Goal: Task Accomplishment & Management: Manage account settings

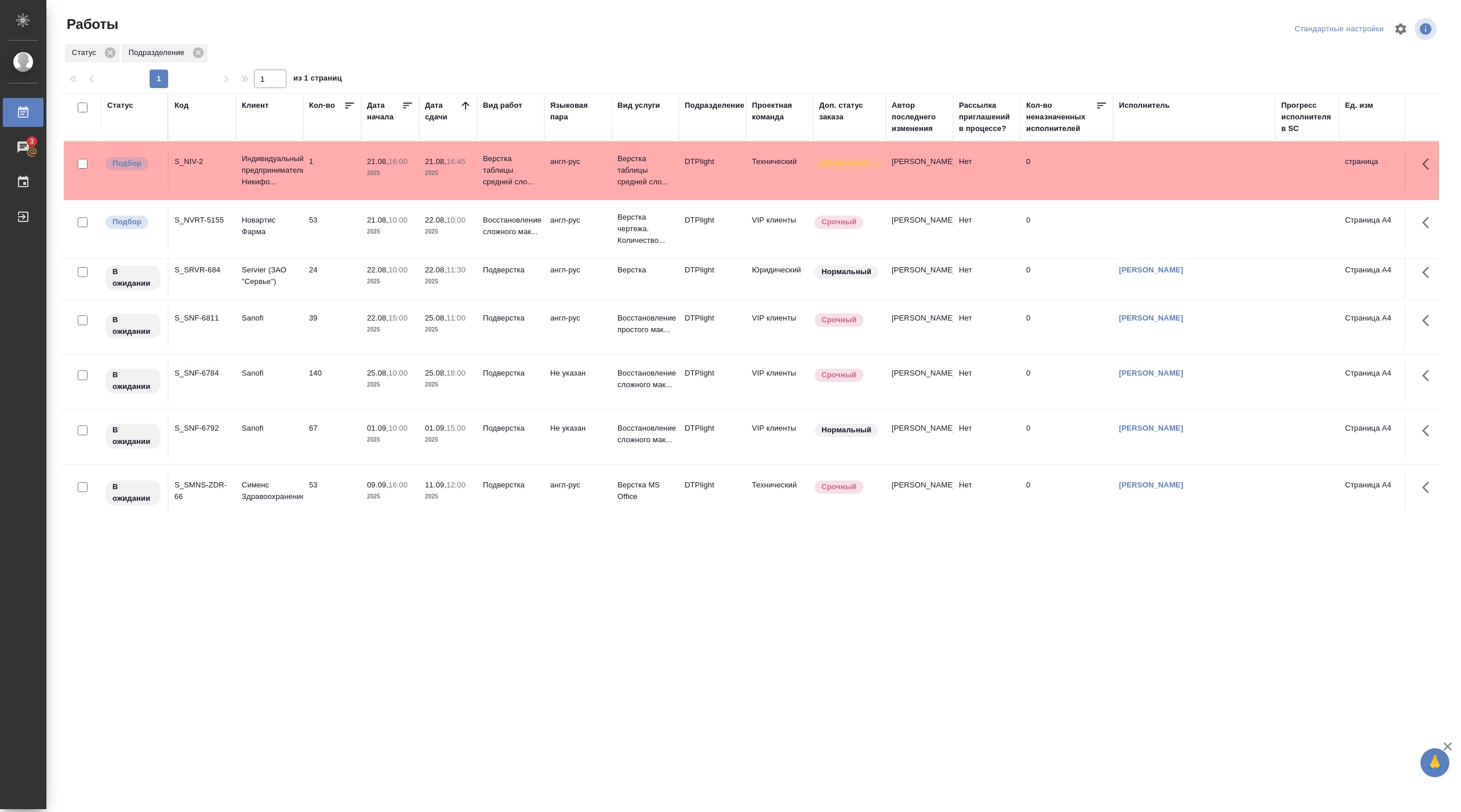
click at [379, 191] on td "21.08, 10:00 2025" at bounding box center [390, 170] width 58 height 41
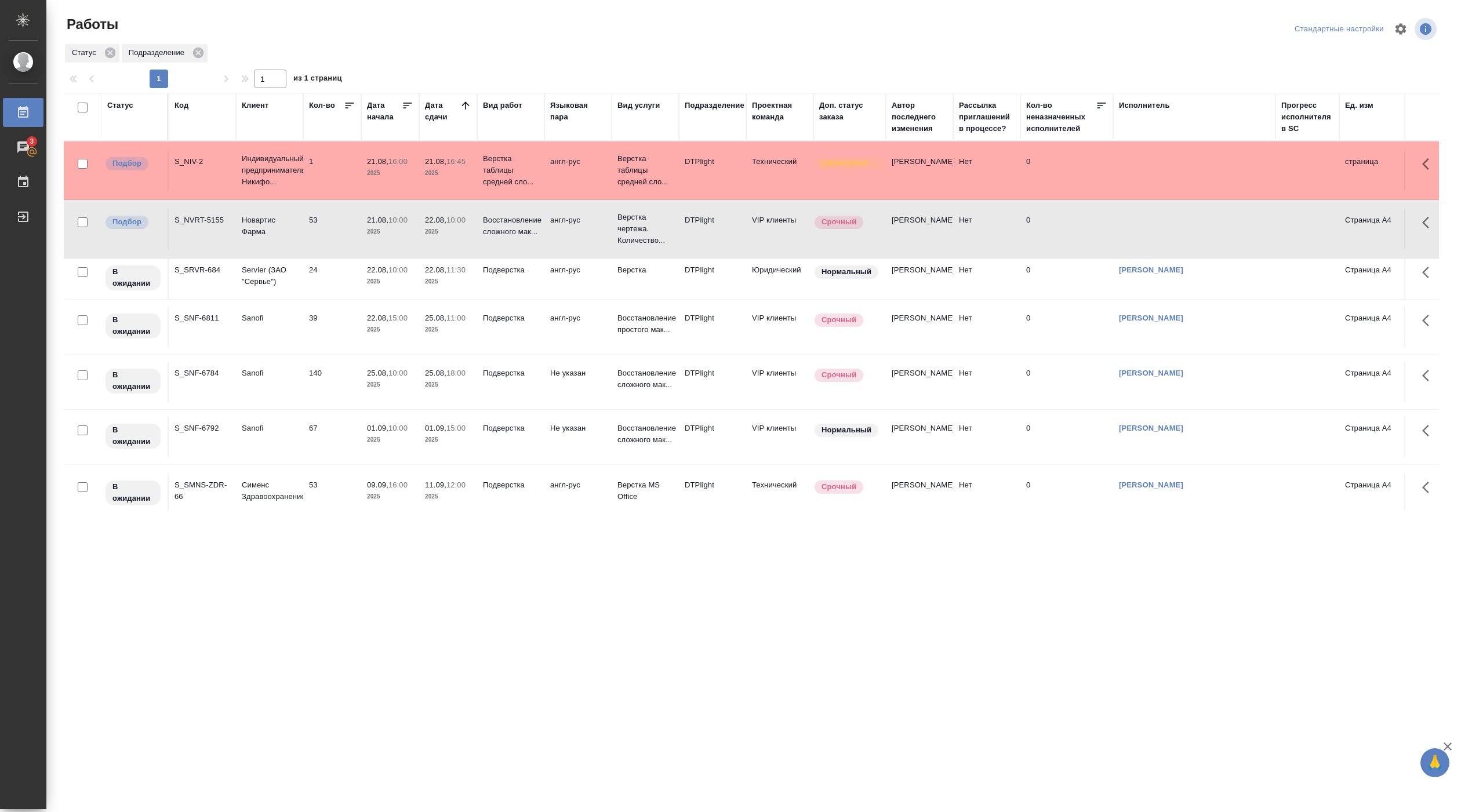
click at [379, 191] on td "21.08, 10:00 2025" at bounding box center [390, 170] width 58 height 41
click at [367, 607] on div ".cls-1 fill:#fff; AWATERA Pankina Anna Работы 3 Чаты График Выйти Работы Станда…" at bounding box center [730, 406] width 1461 height 812
click at [469, 578] on div ".cls-1 fill:#fff; AWATERA Pankina Anna Работы 3 Чаты График Выйти Работы Станда…" at bounding box center [730, 406] width 1461 height 812
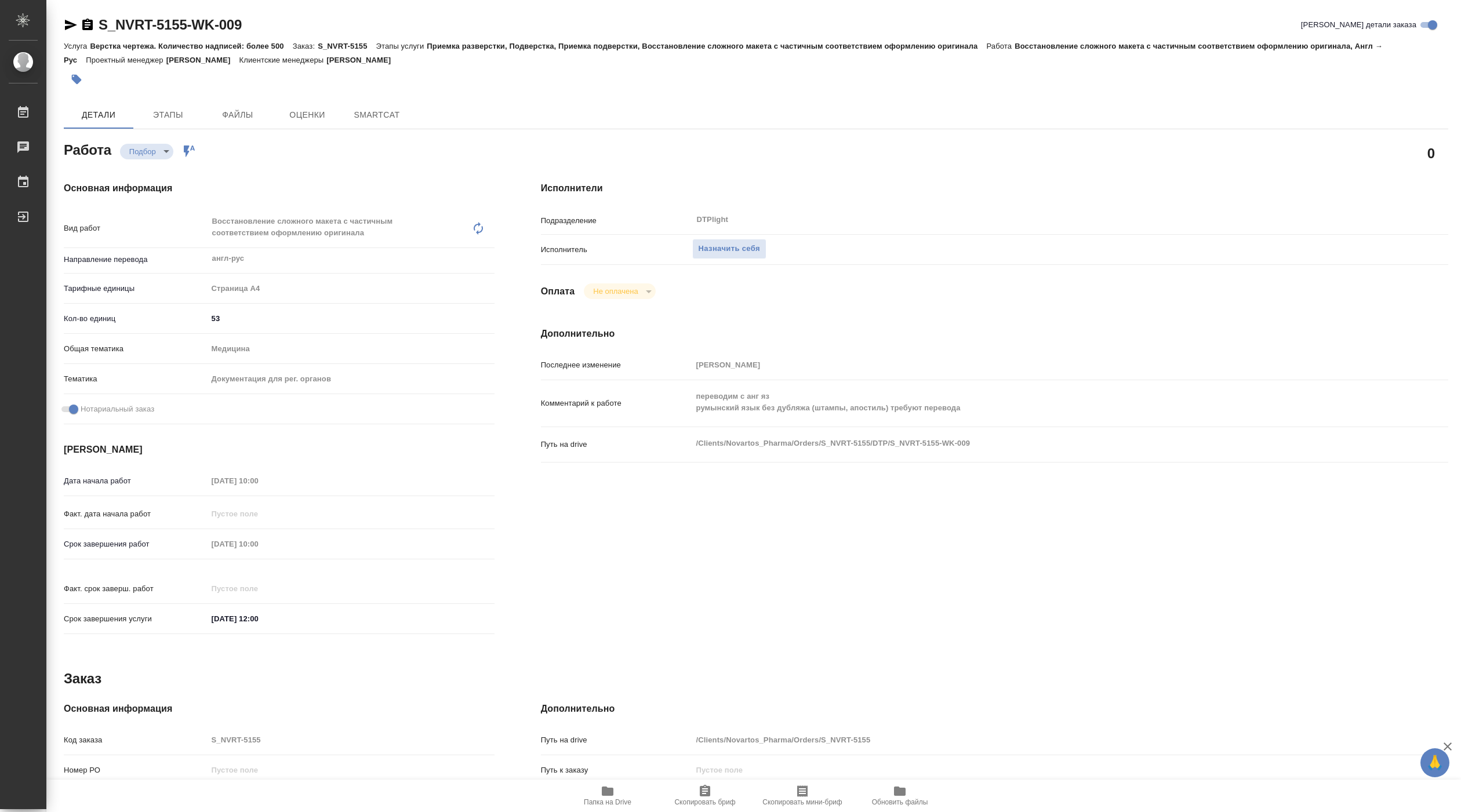
type textarea "x"
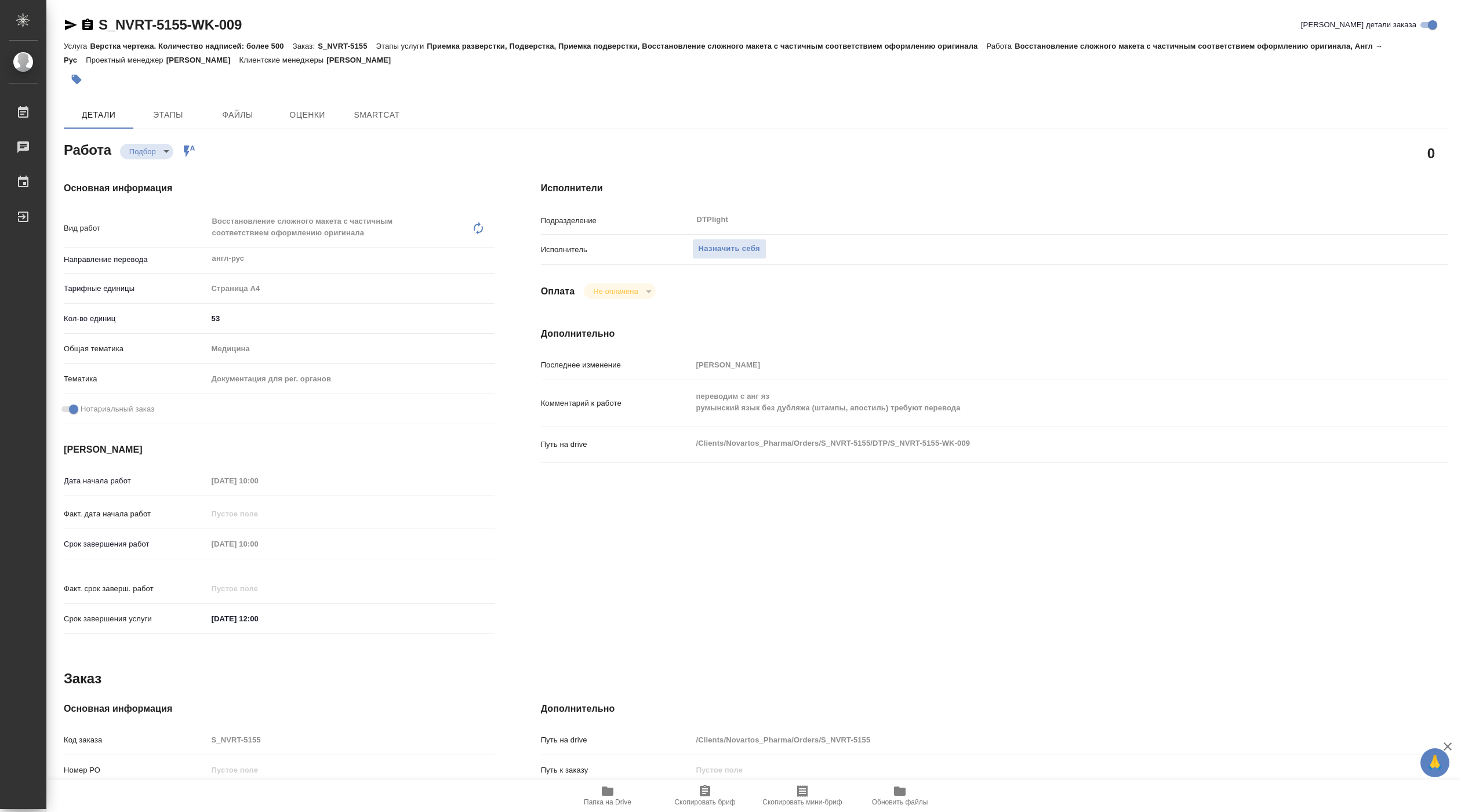
type textarea "x"
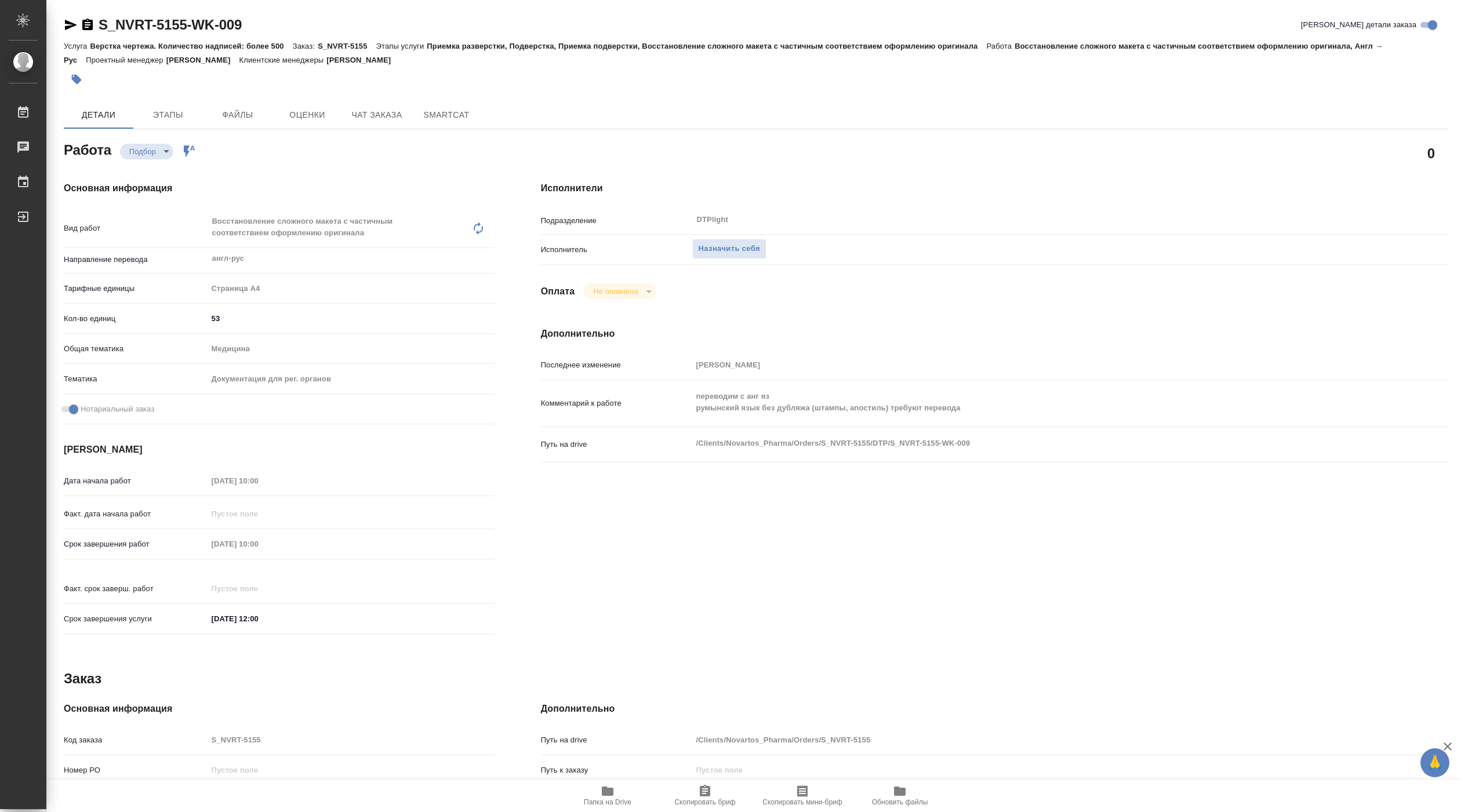
type textarea "x"
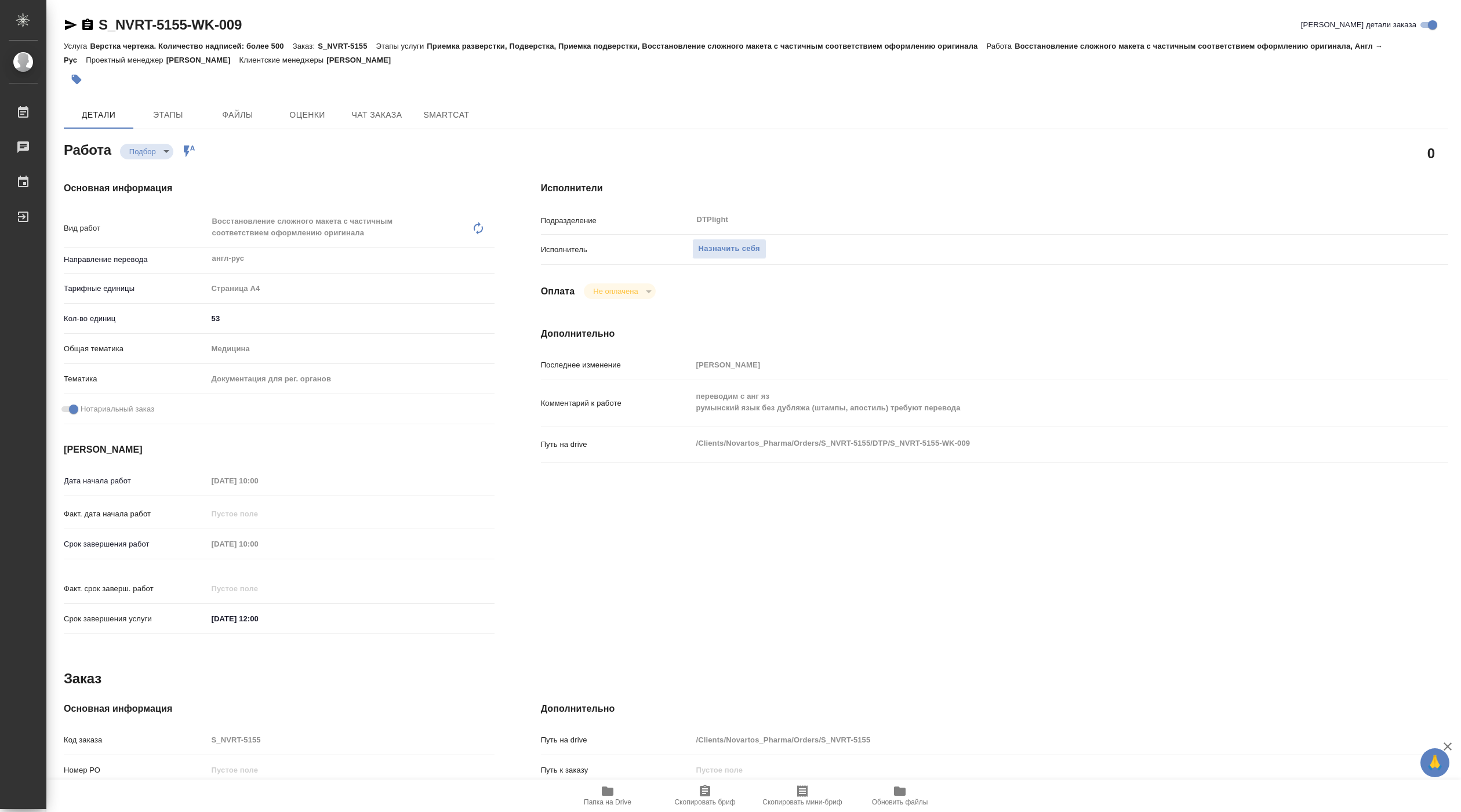
type textarea "x"
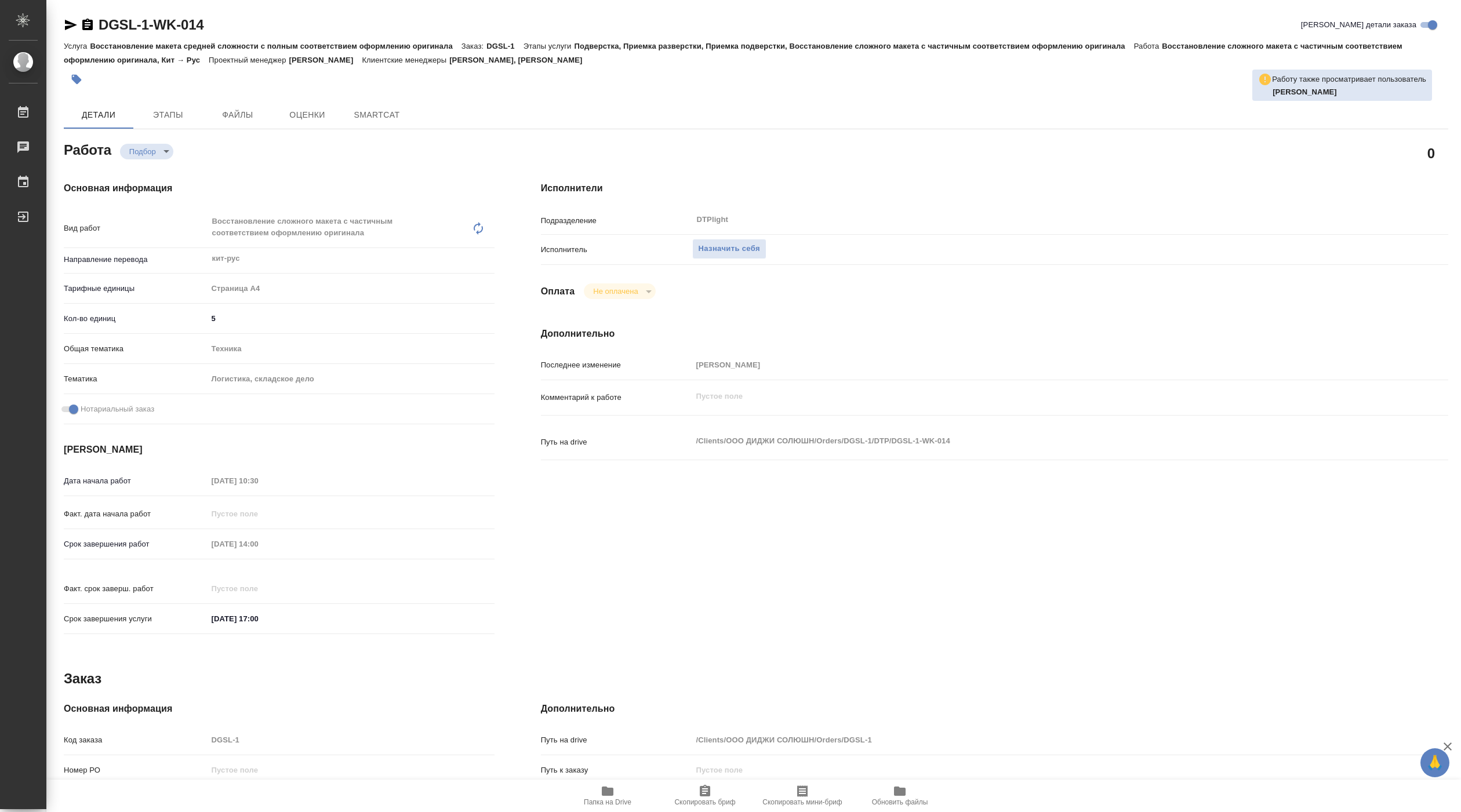
type textarea "x"
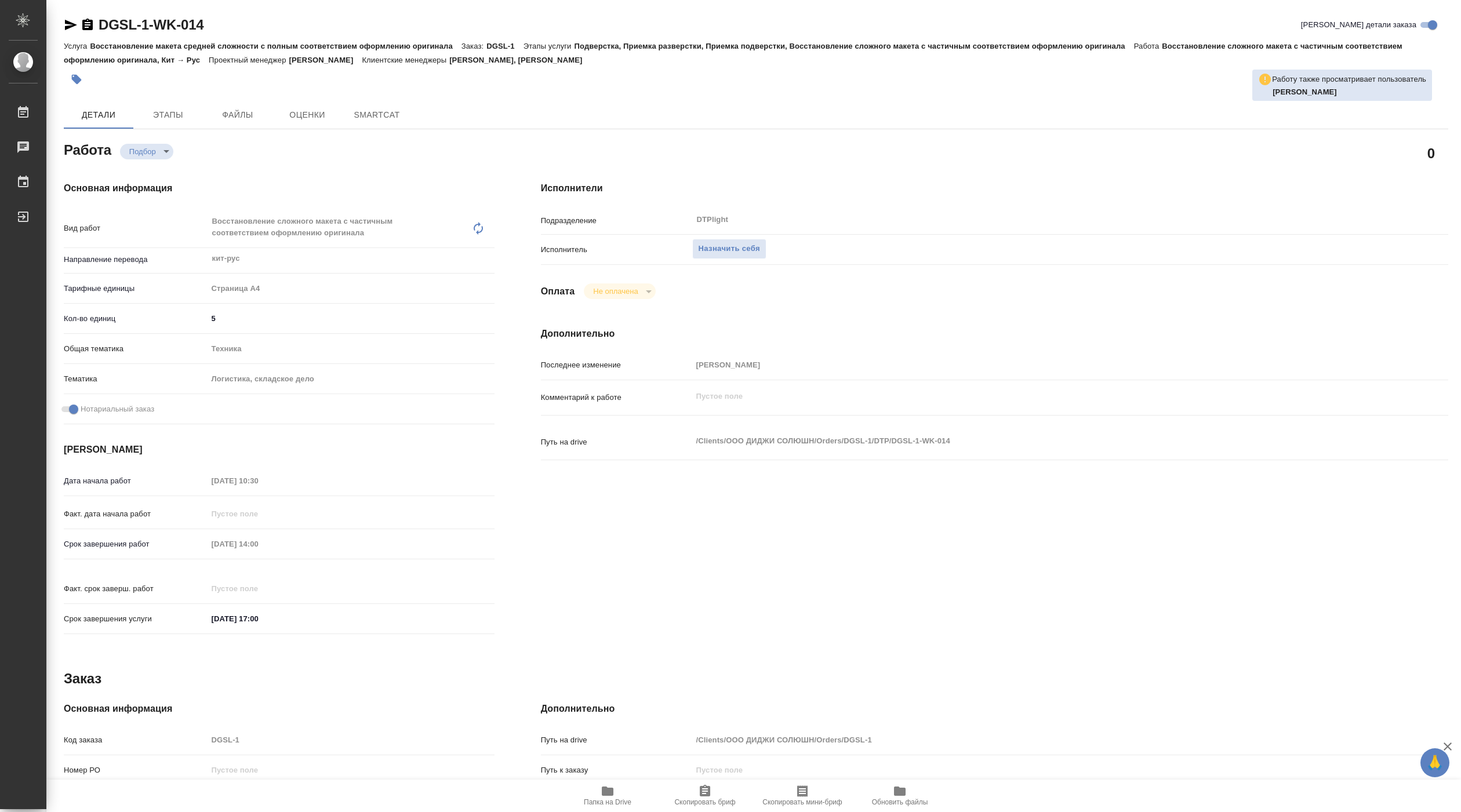
type textarea "x"
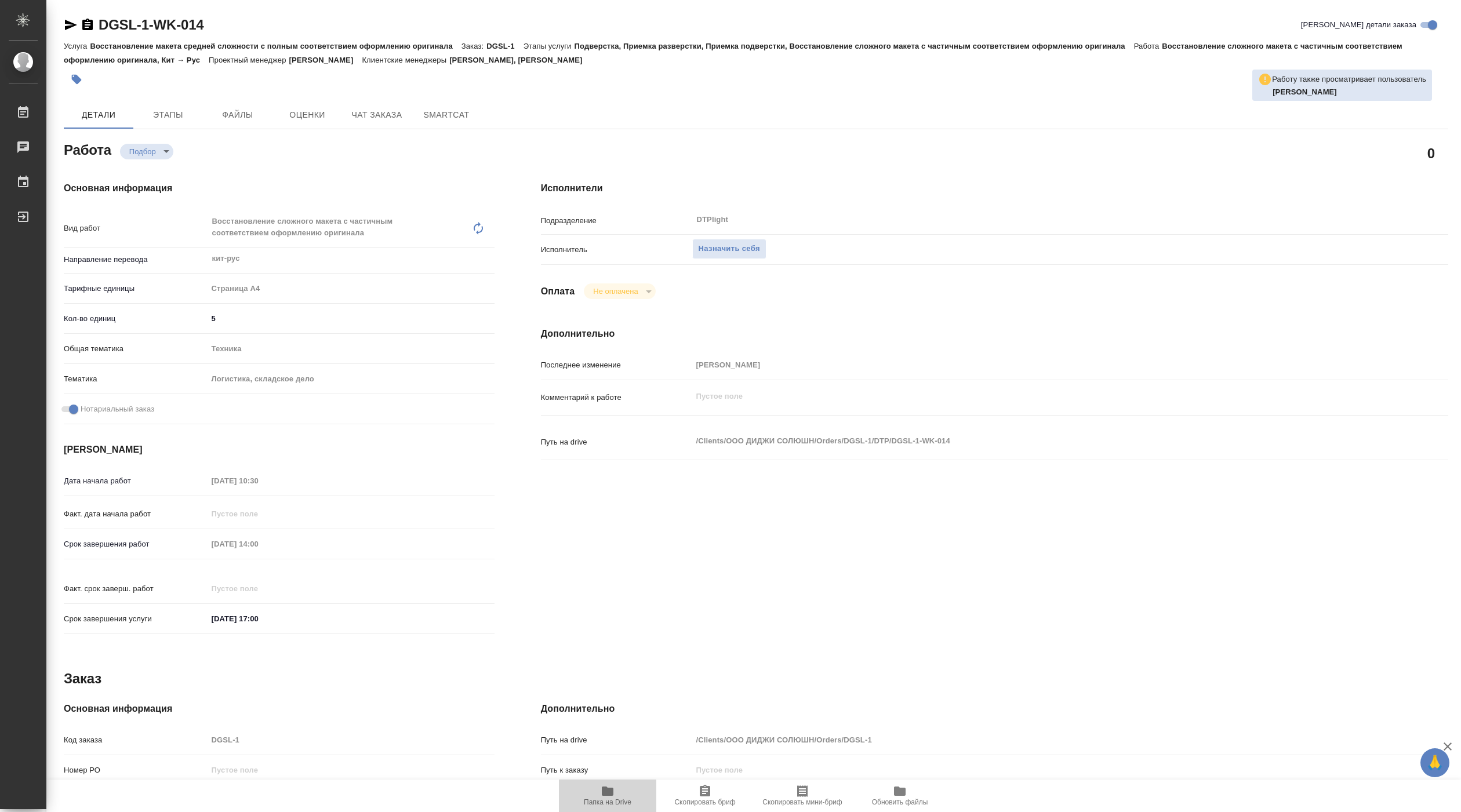
type textarea "x"
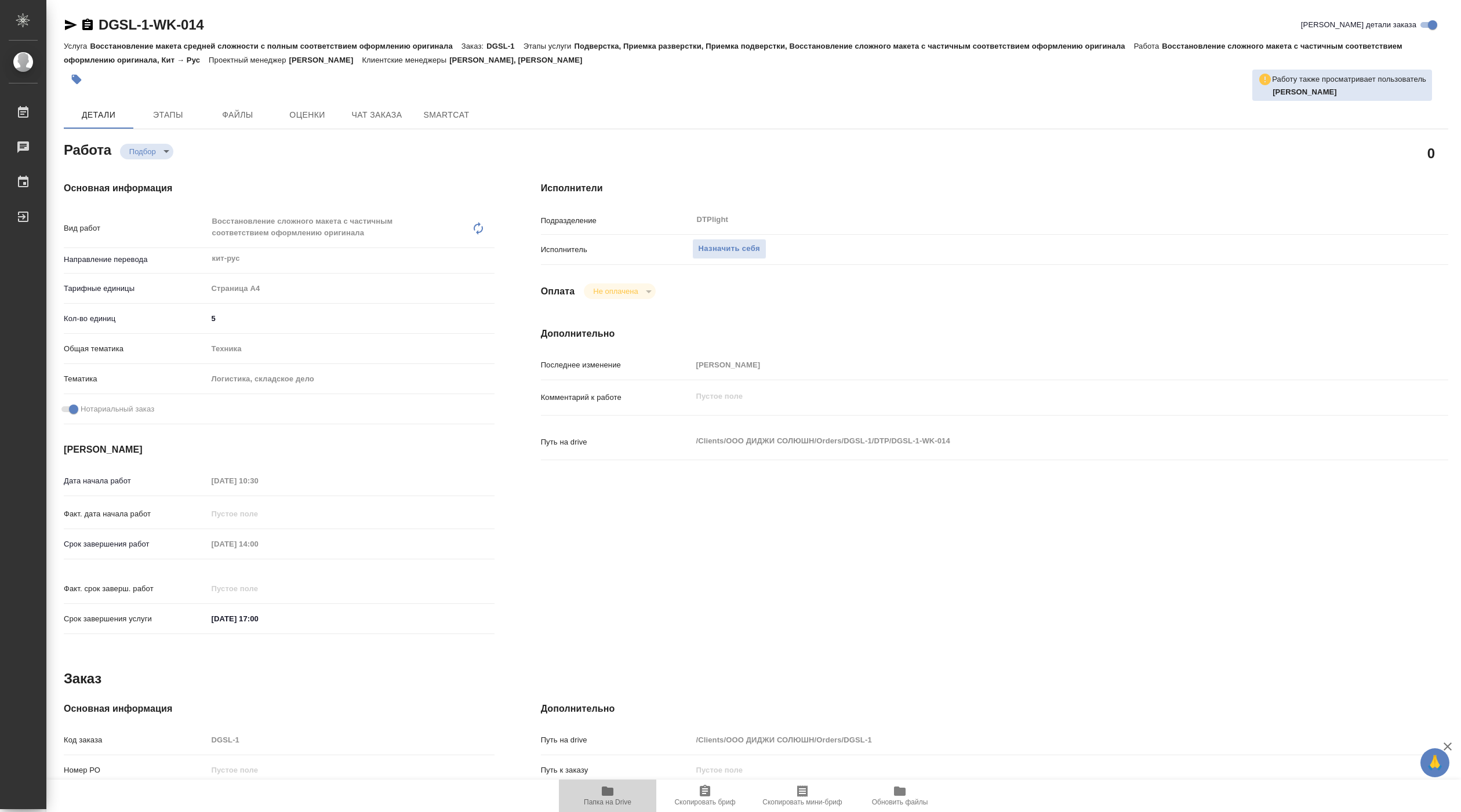
click at [612, 793] on icon "button" at bounding box center [607, 791] width 12 height 9
type textarea "x"
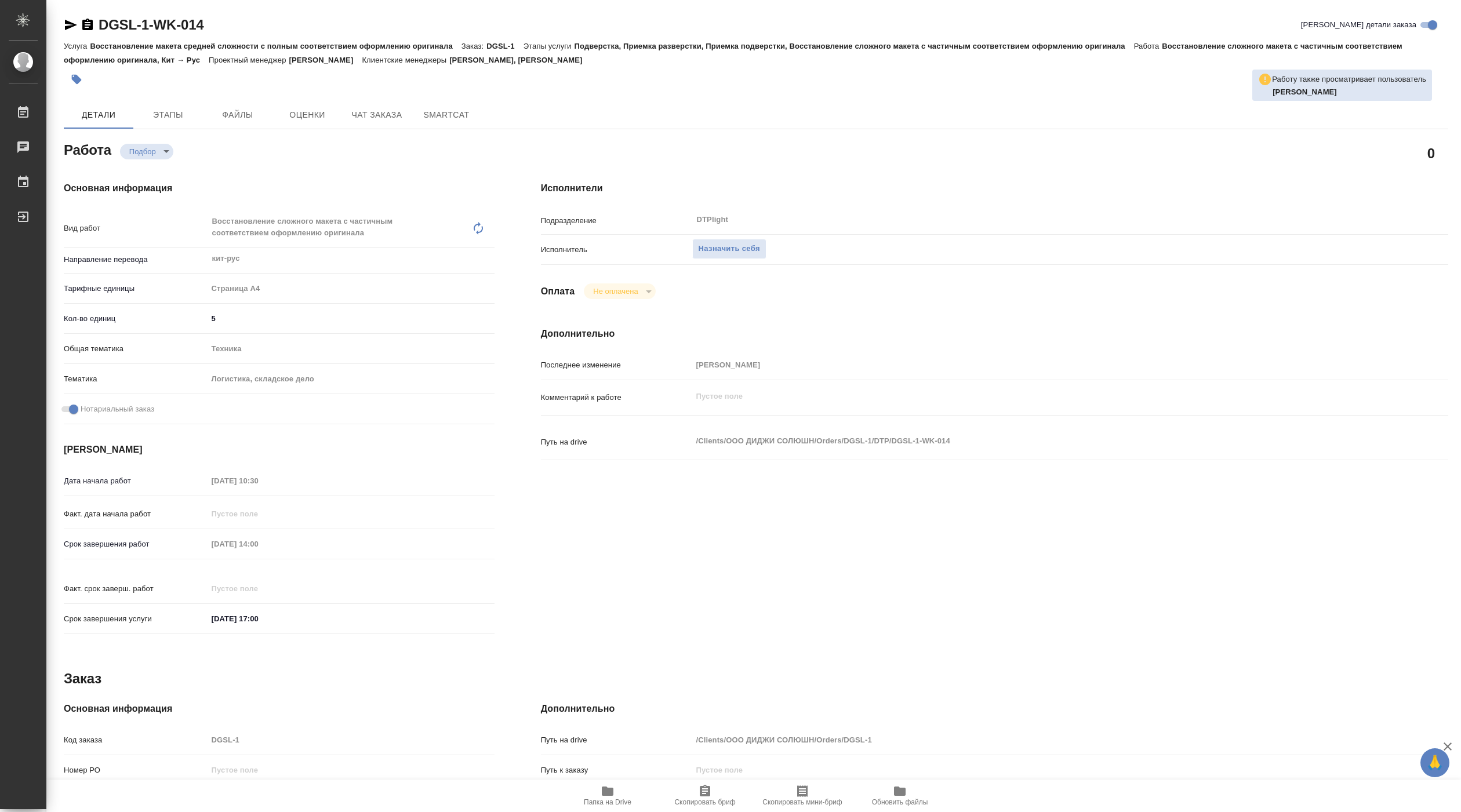
type textarea "x"
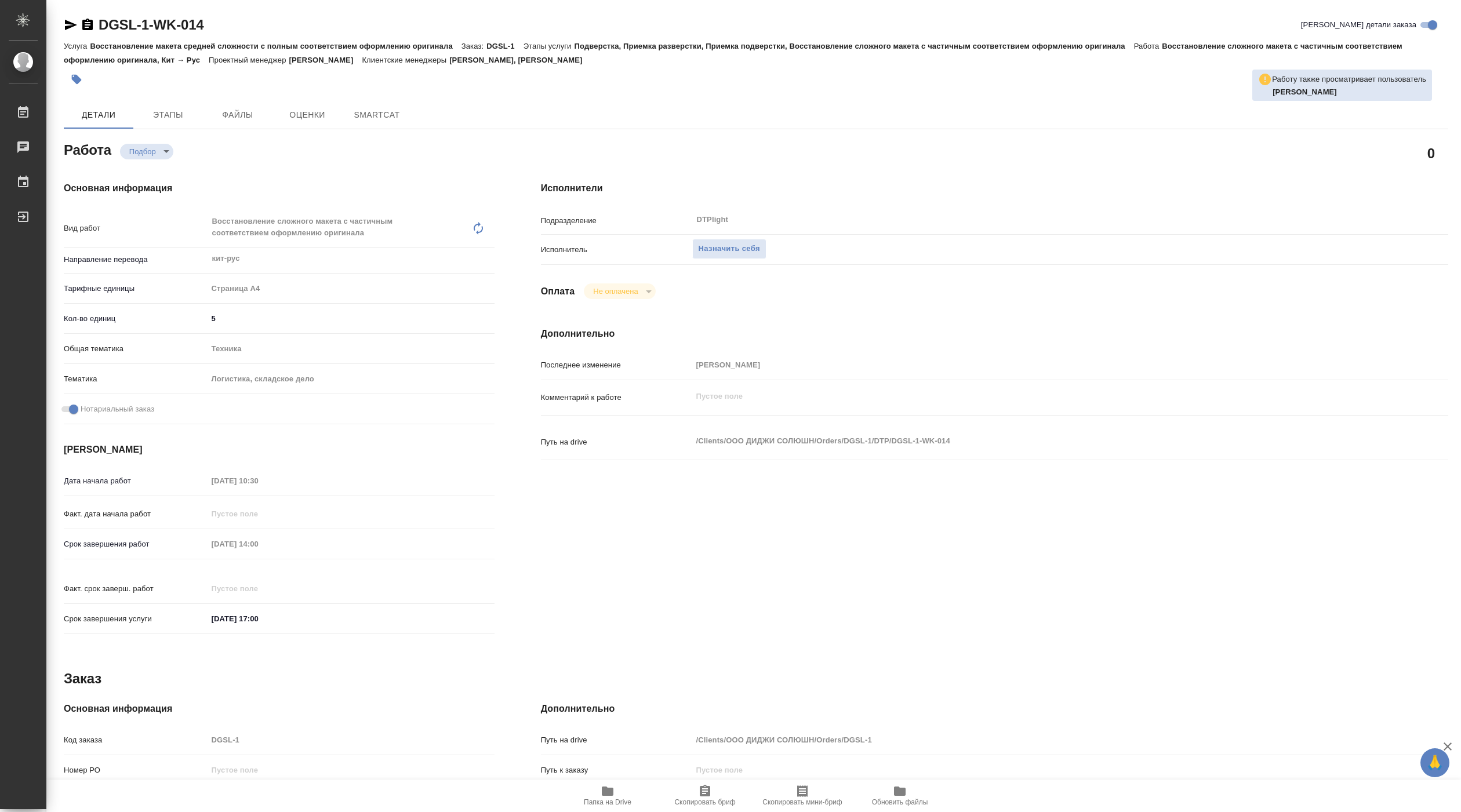
type textarea "x"
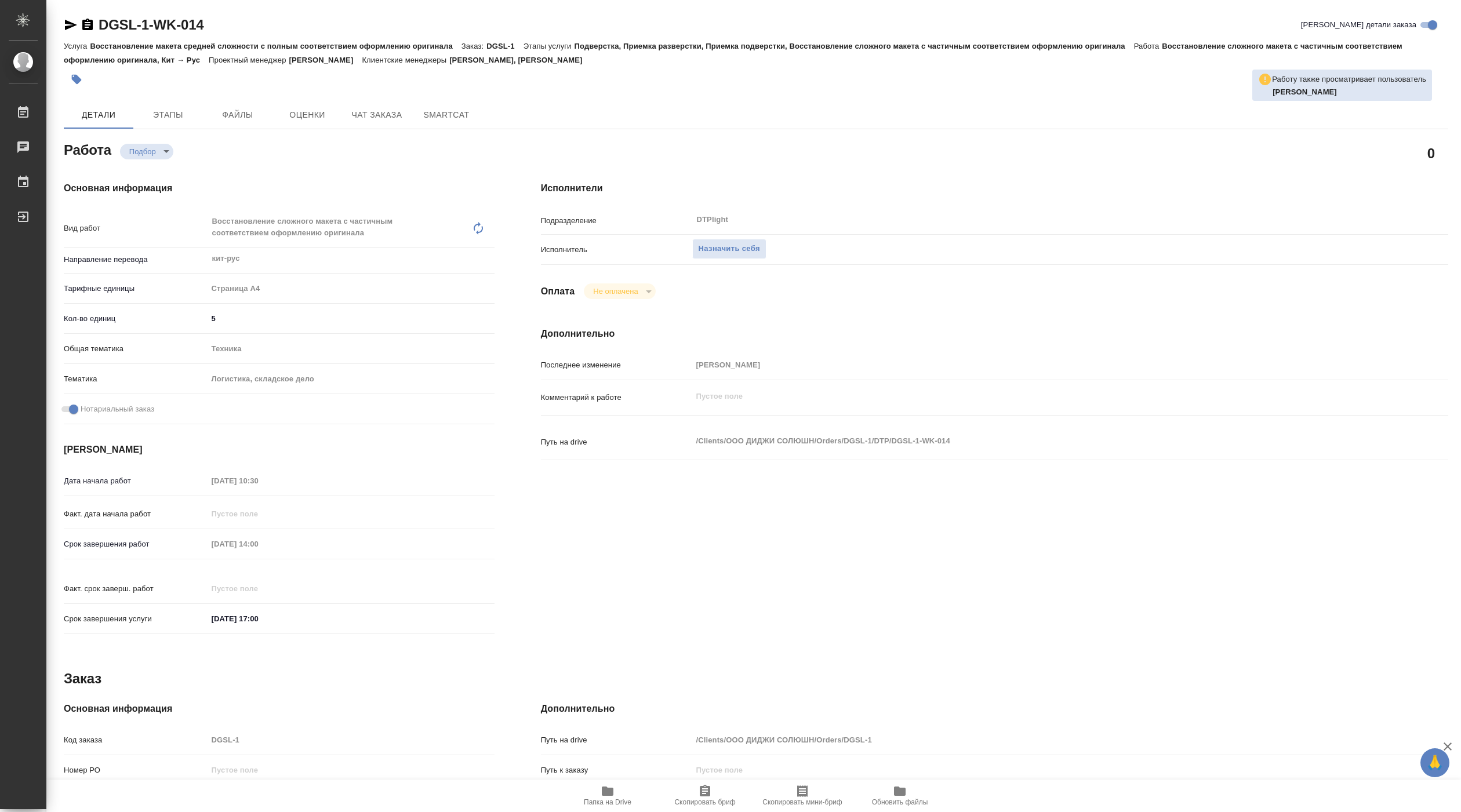
type textarea "x"
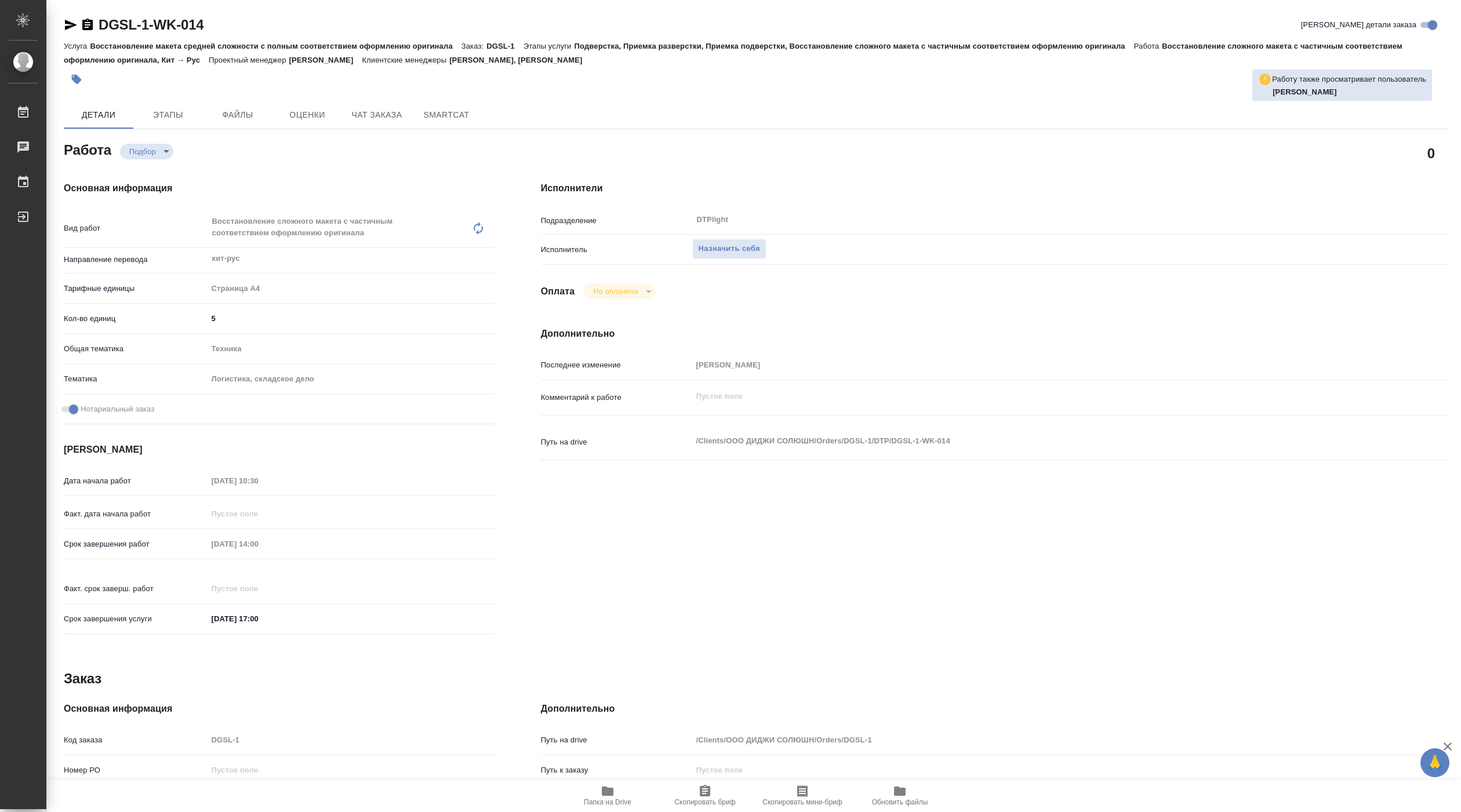
type textarea "x"
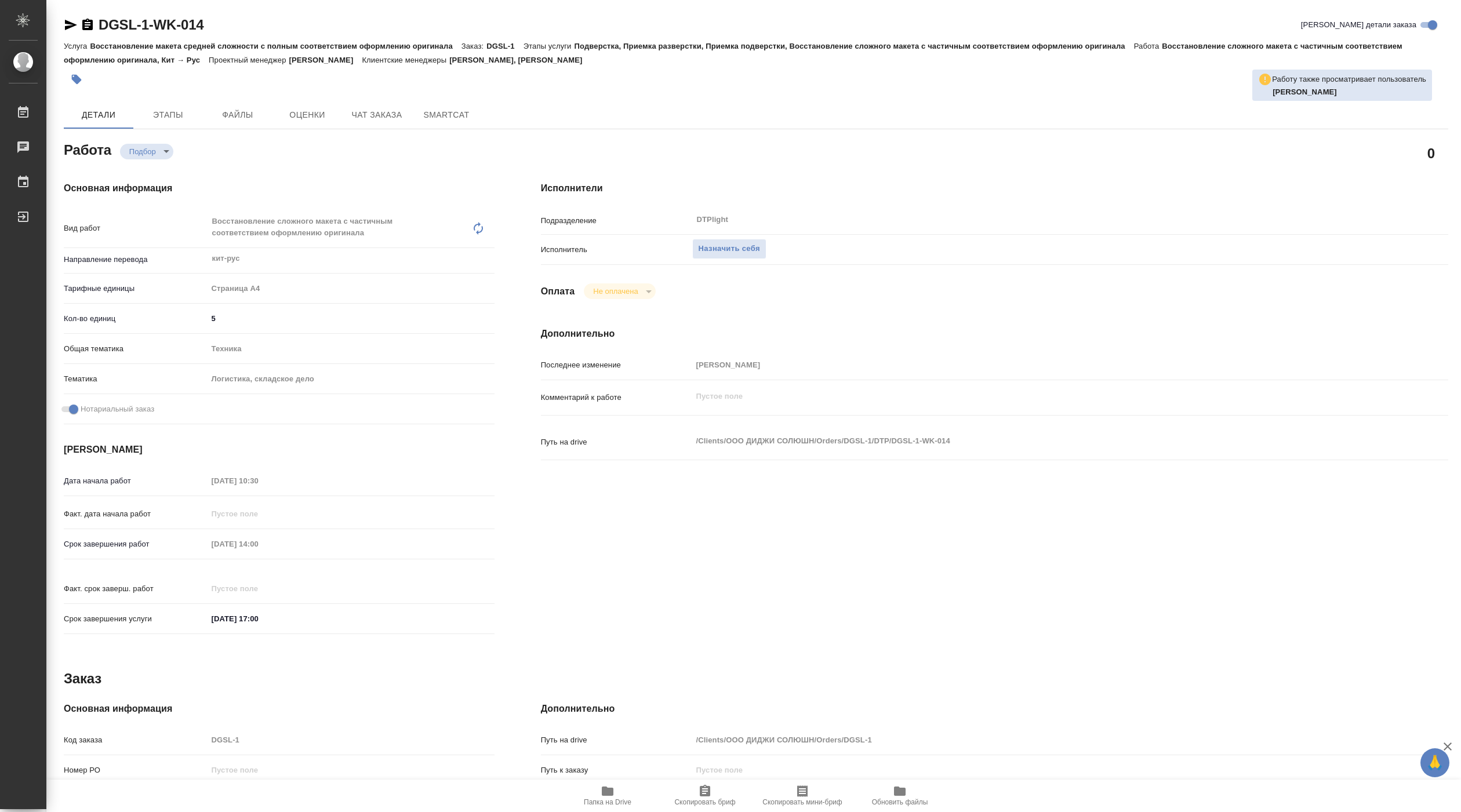
type textarea "x"
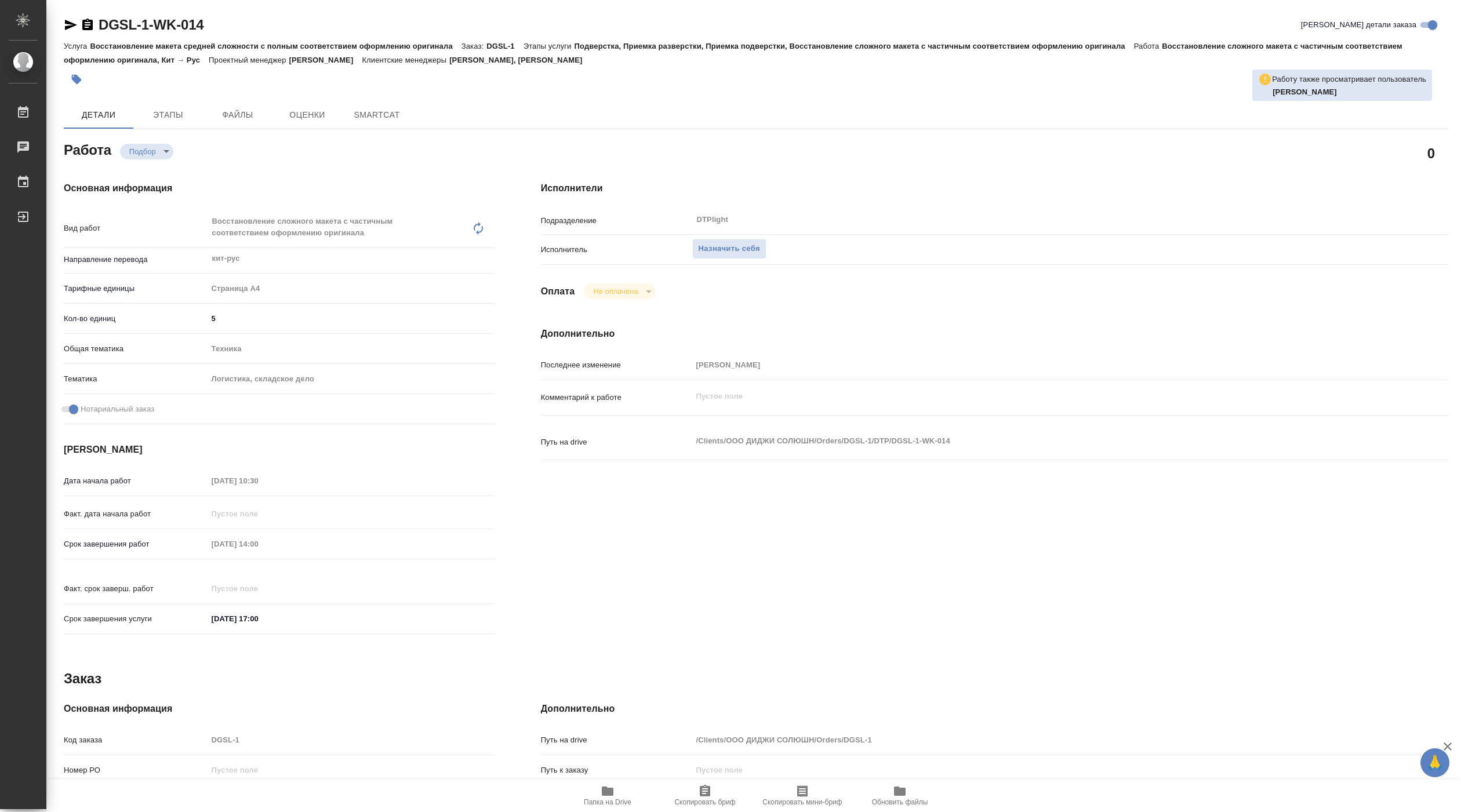
type textarea "x"
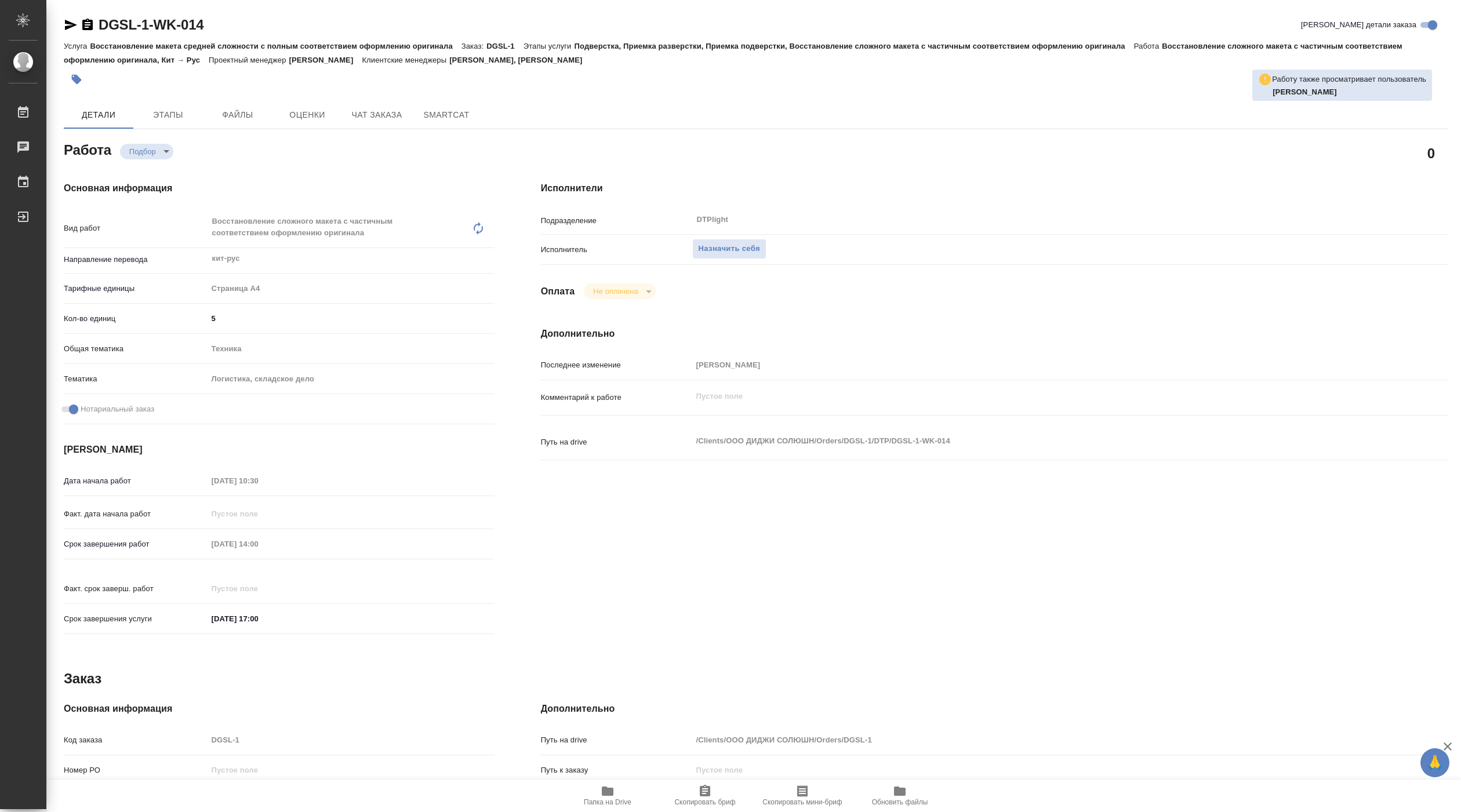
type textarea "x"
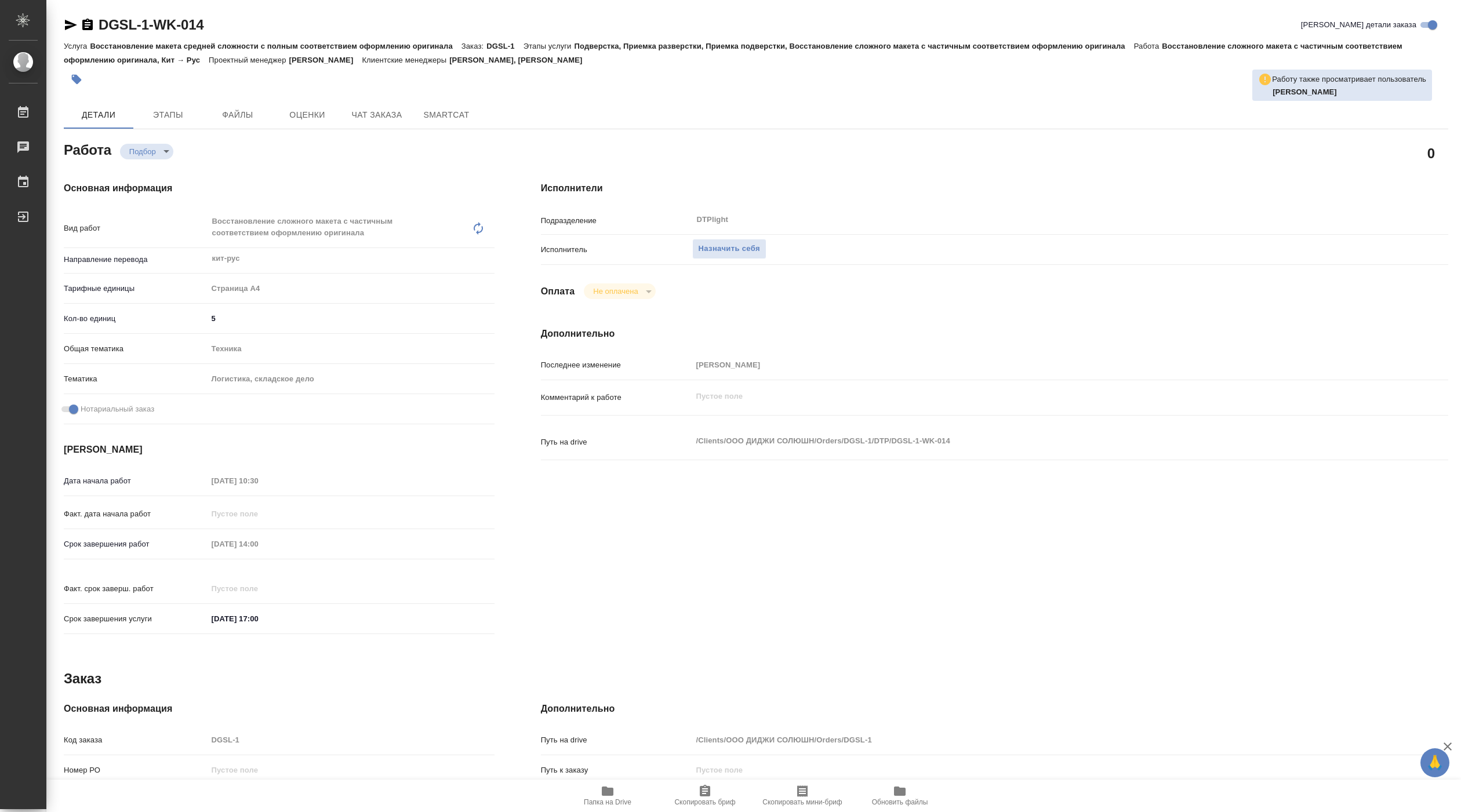
type textarea "x"
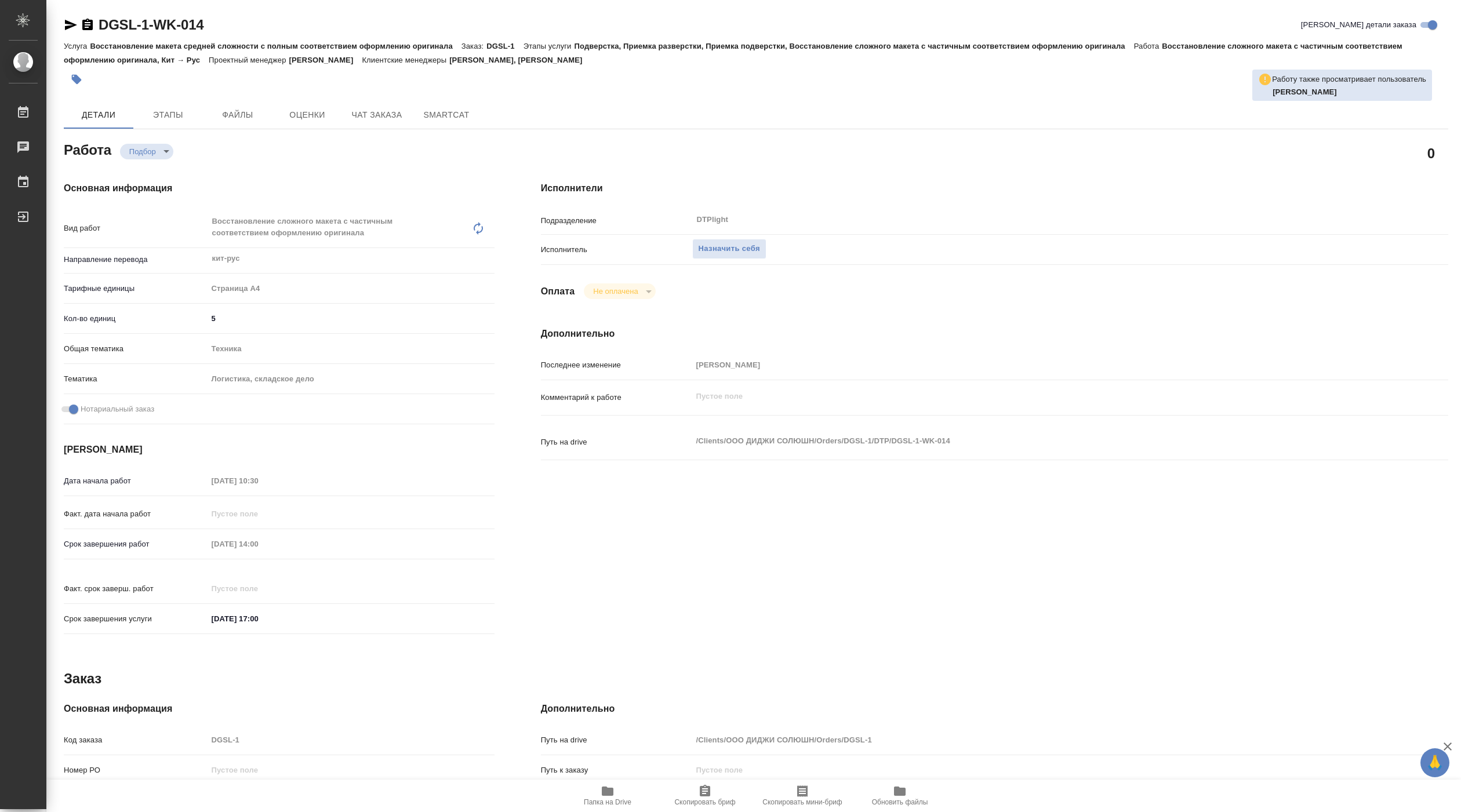
type textarea "x"
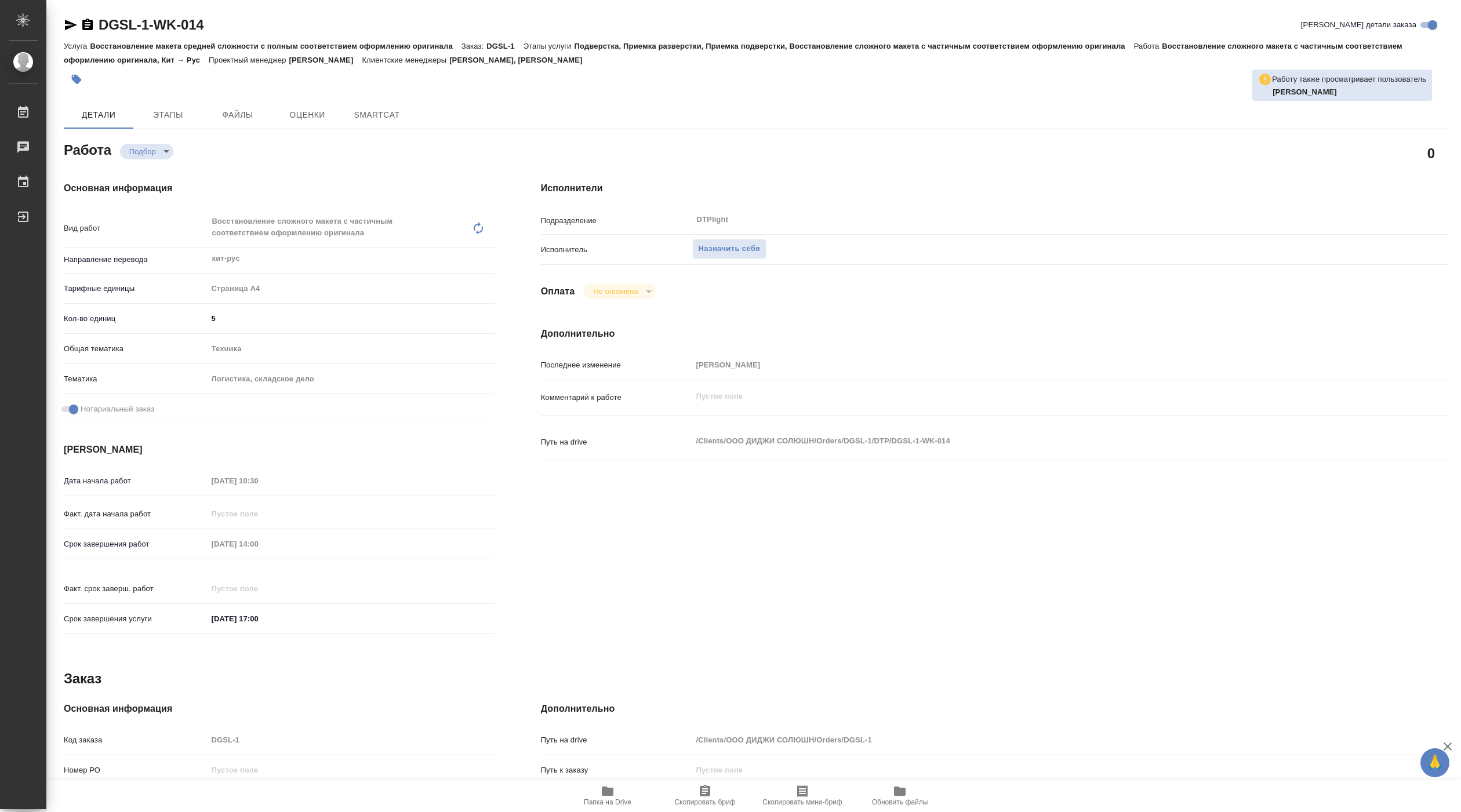
type textarea "x"
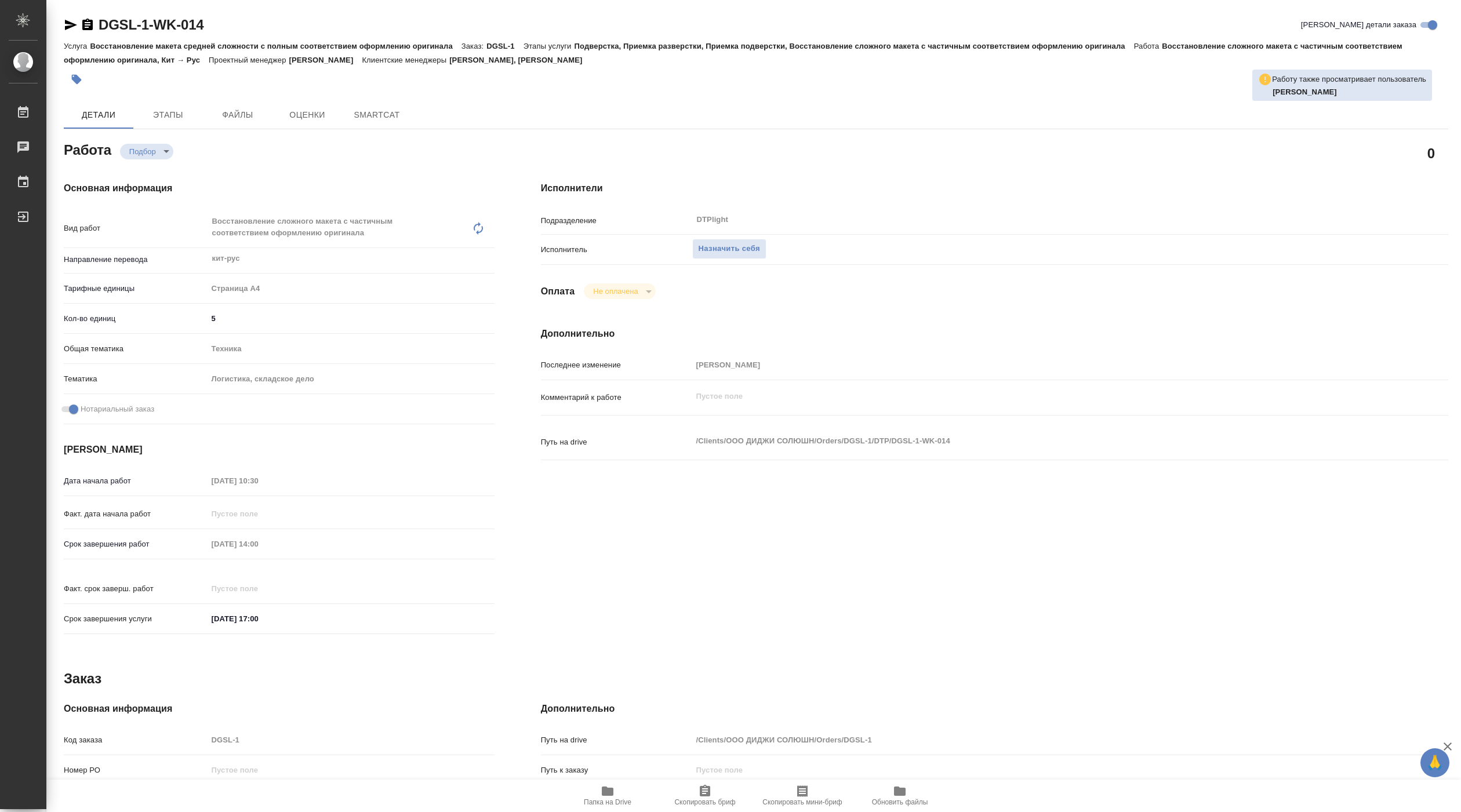
type textarea "x"
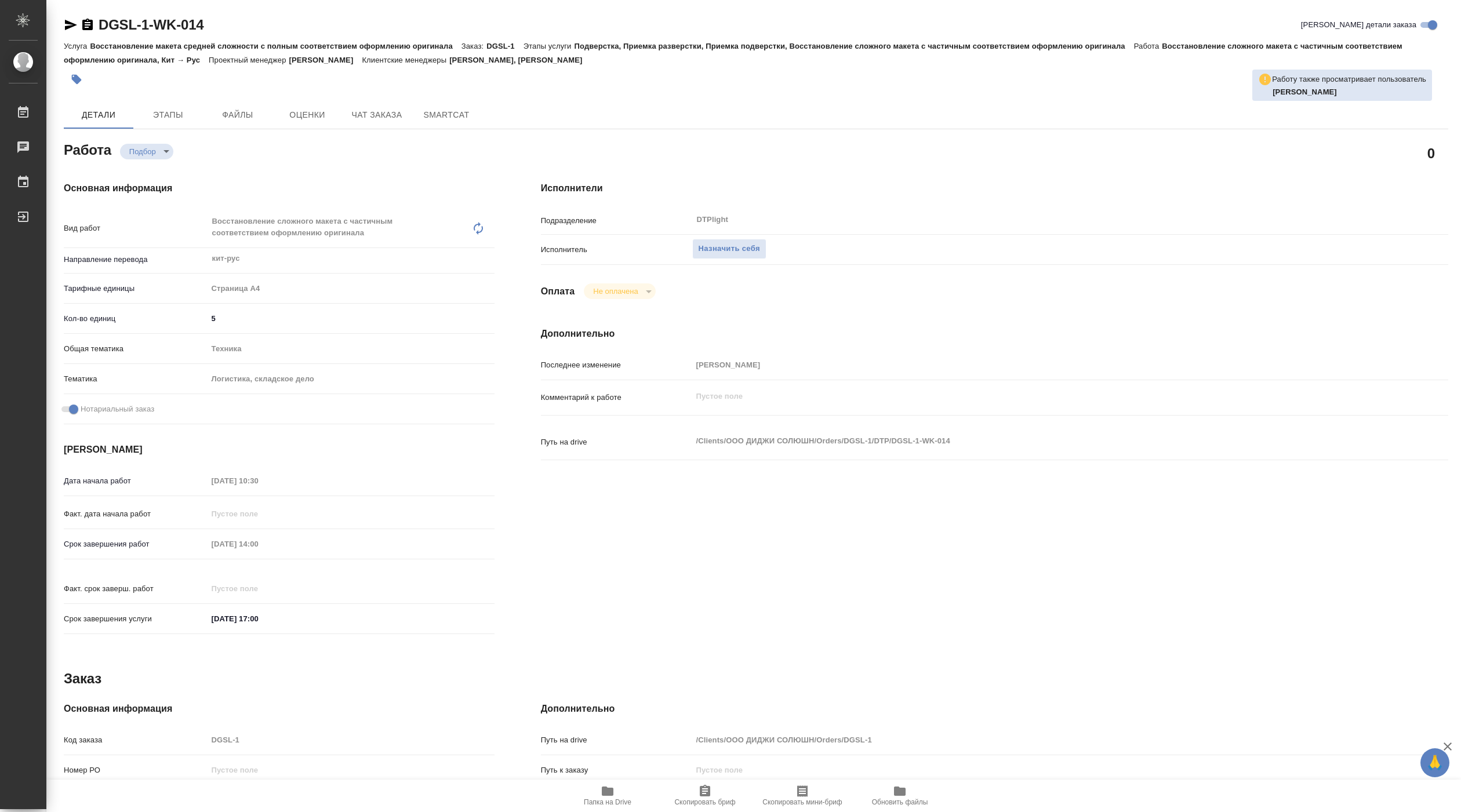
type textarea "x"
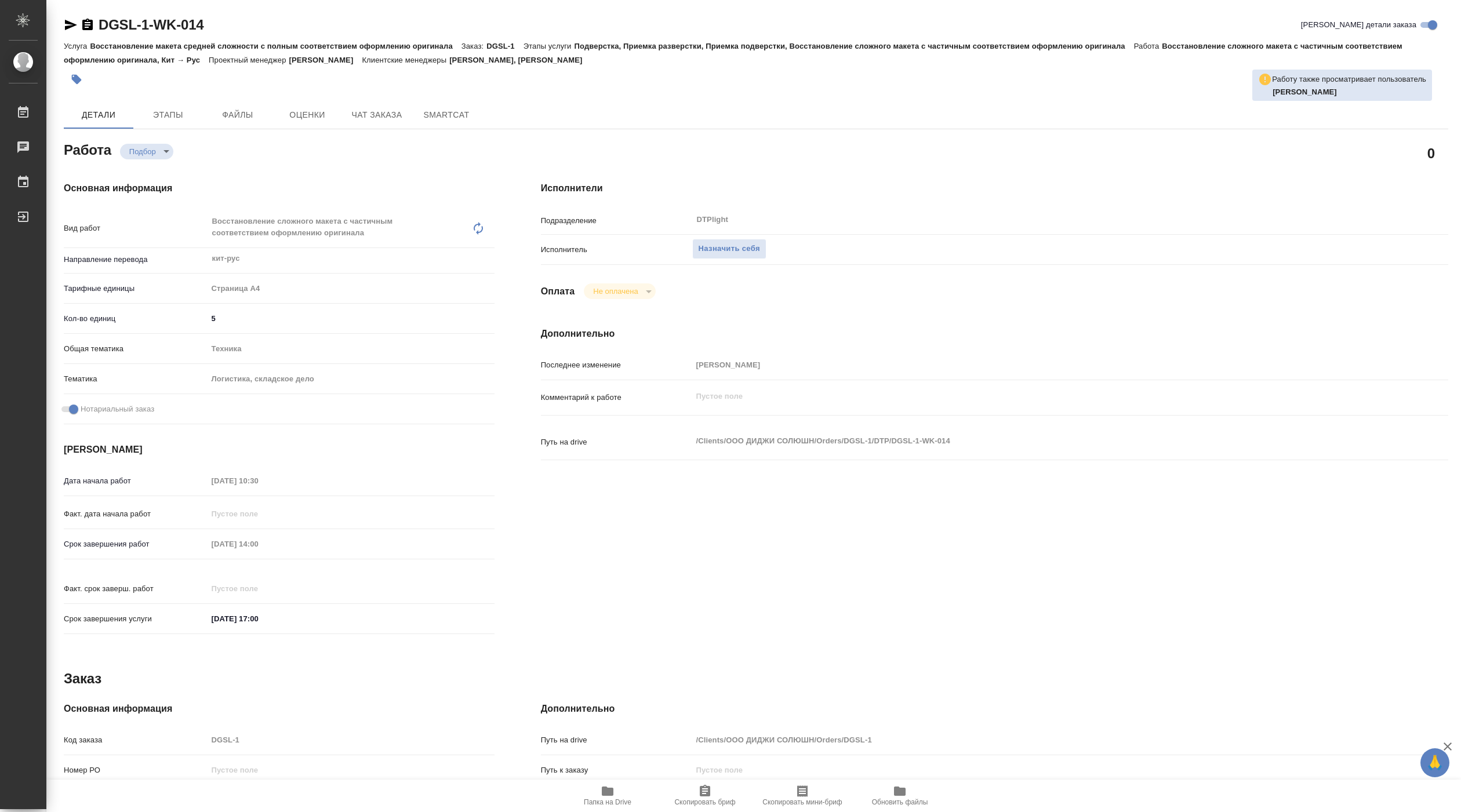
type textarea "x"
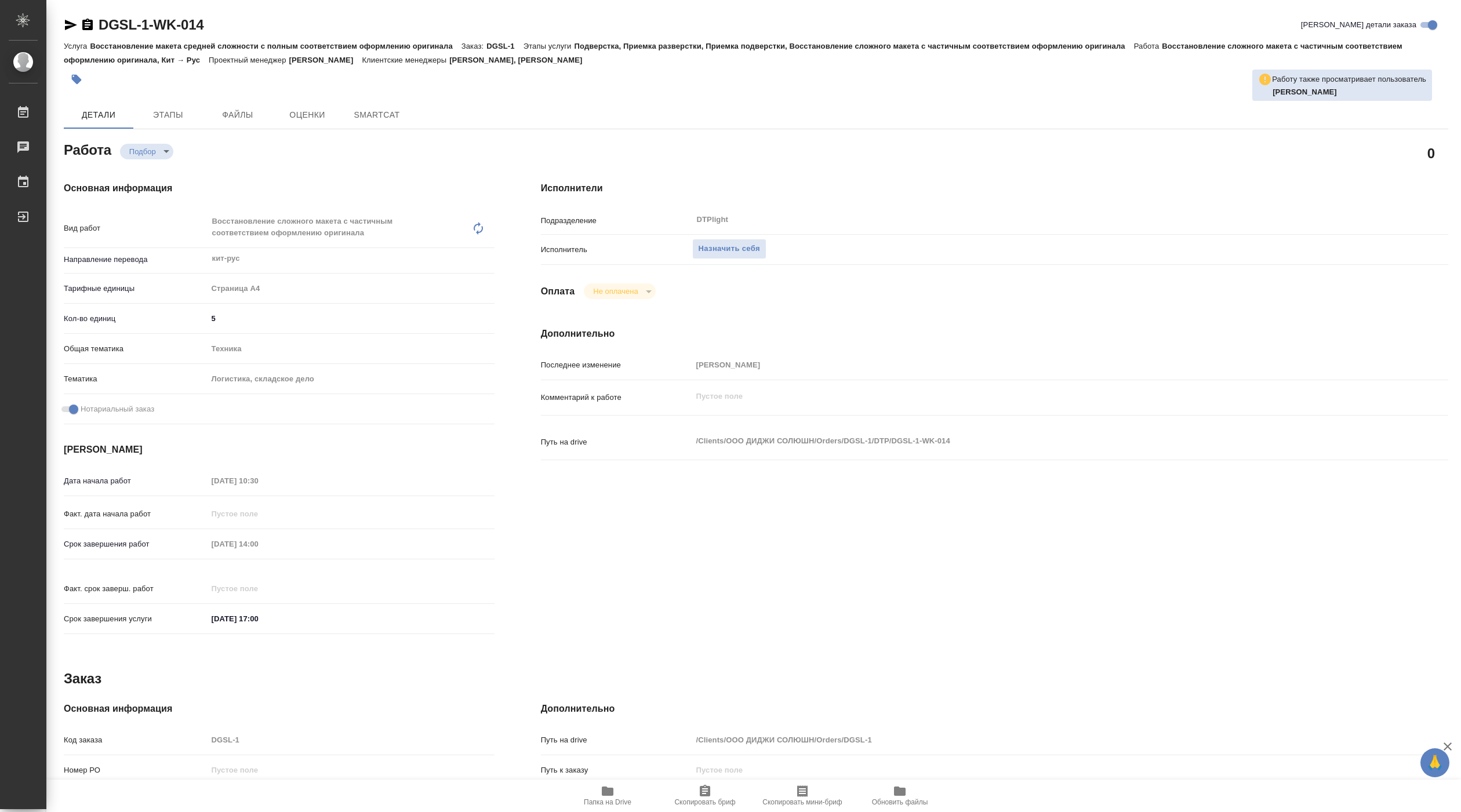
type textarea "x"
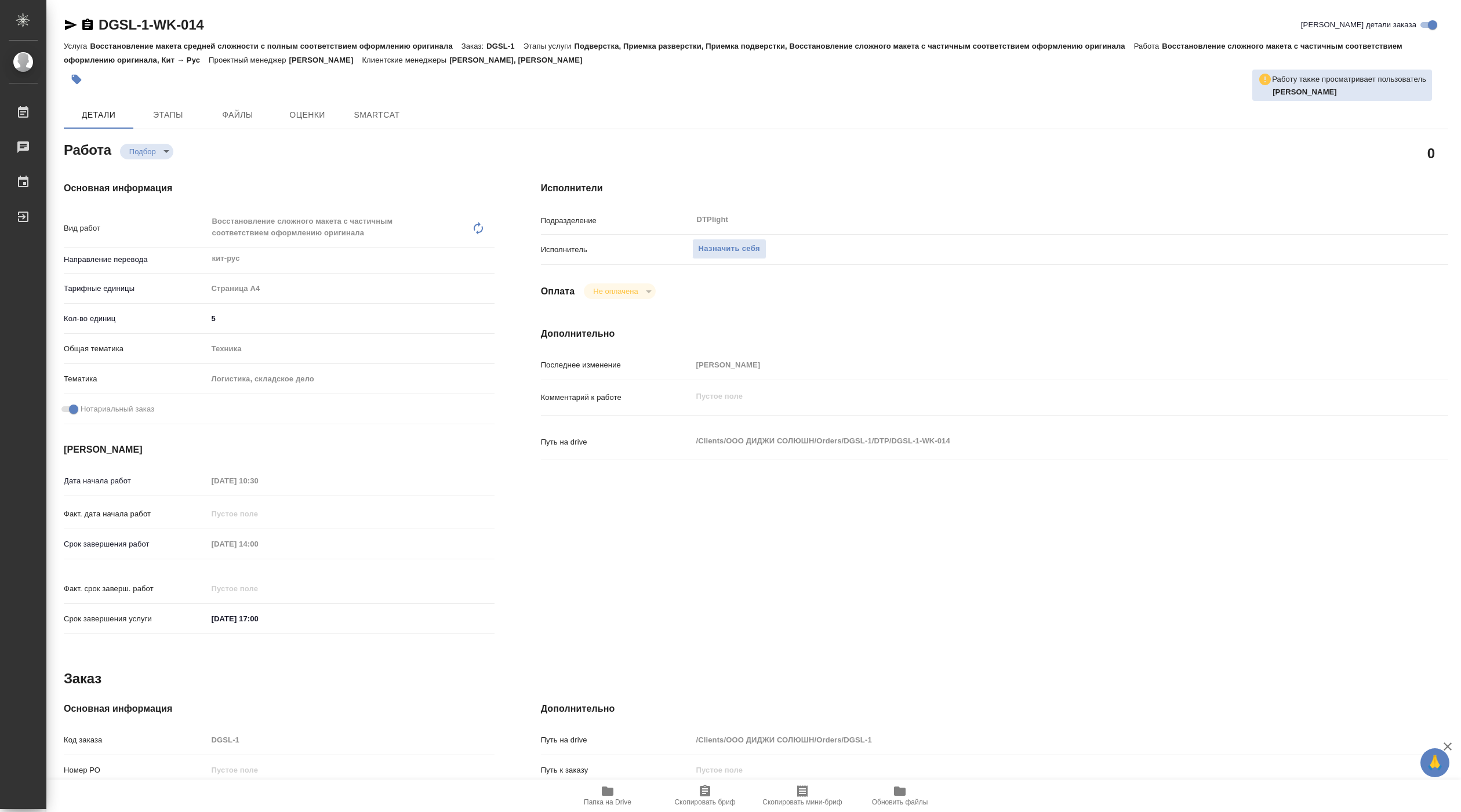
type textarea "x"
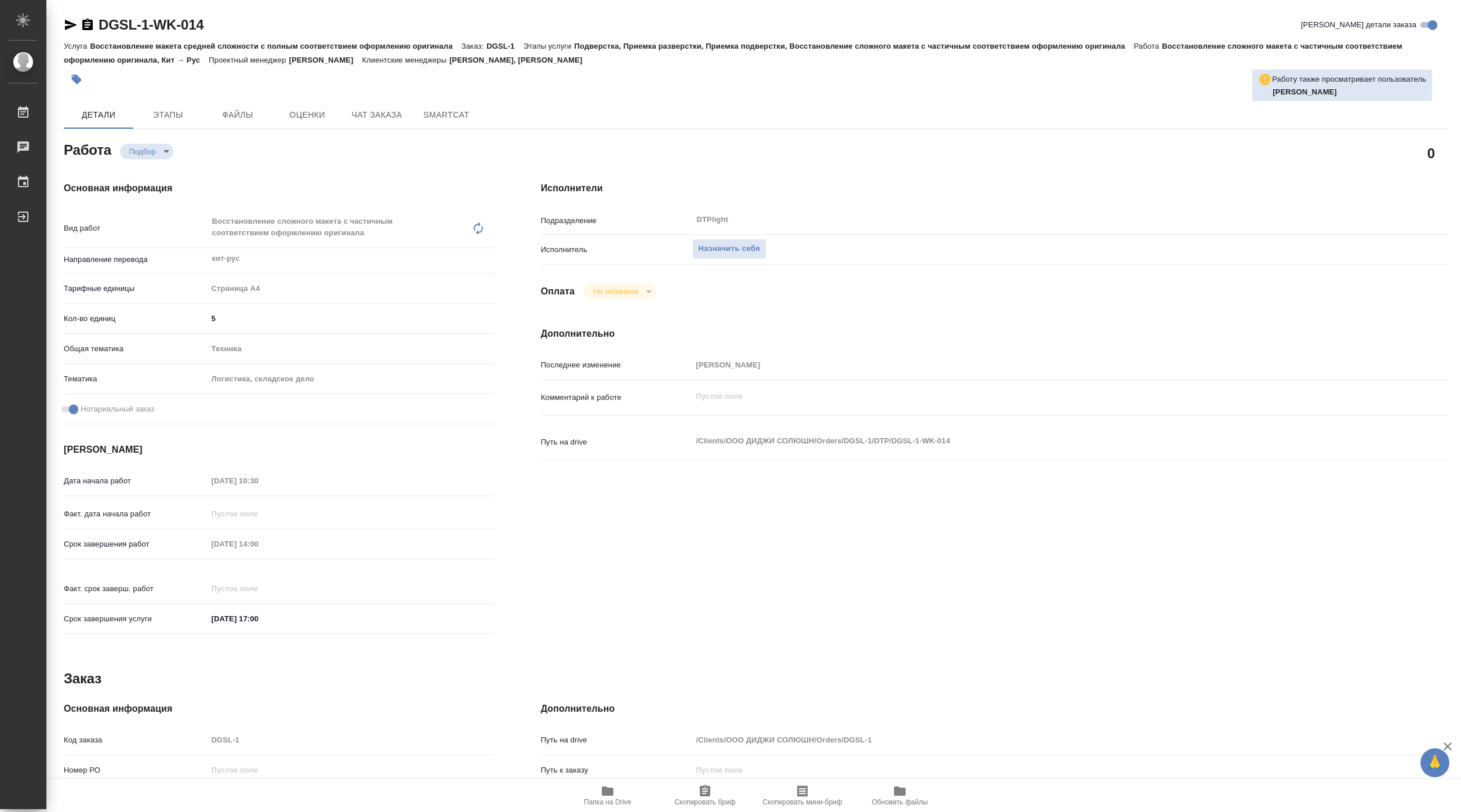
type textarea "x"
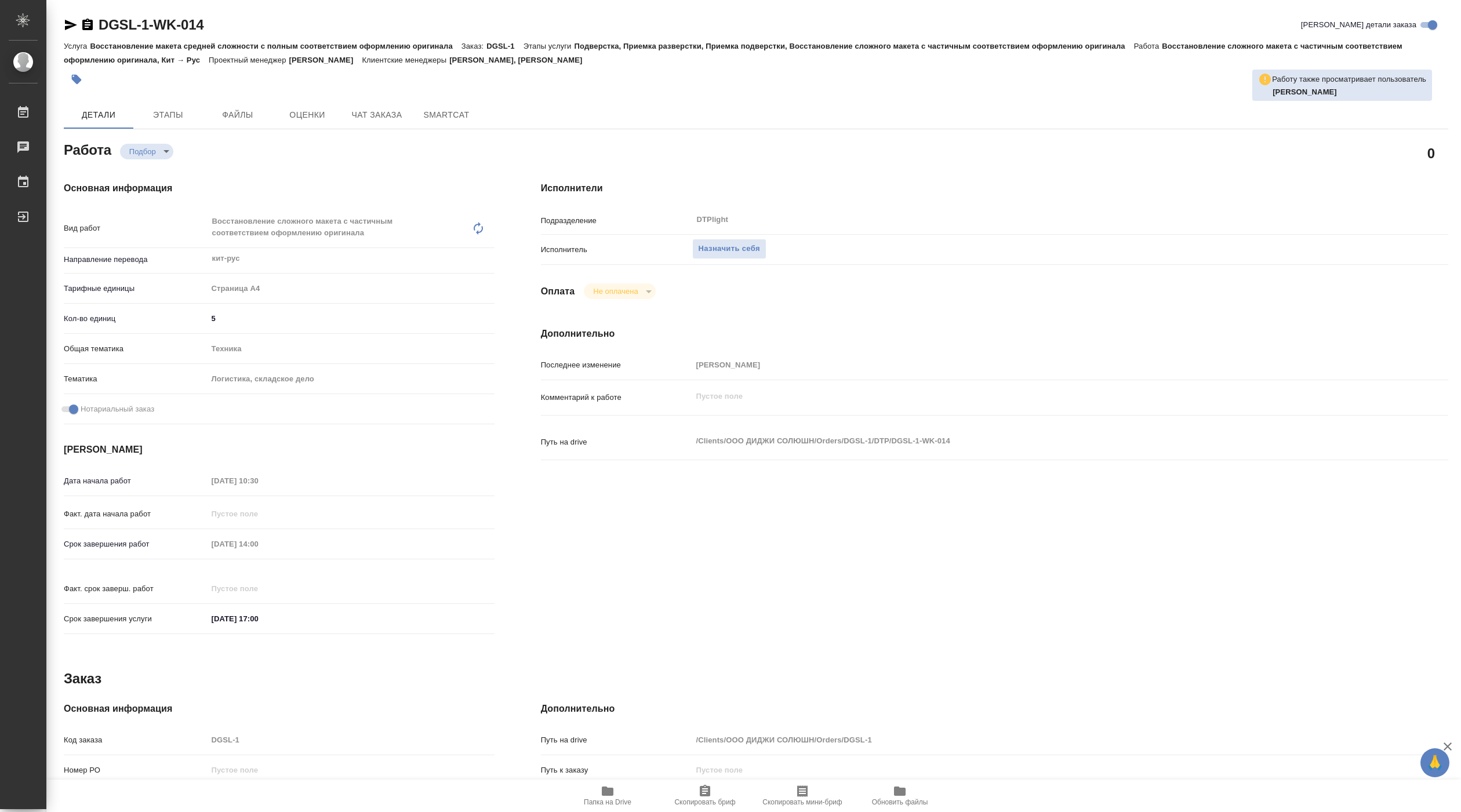
type textarea "x"
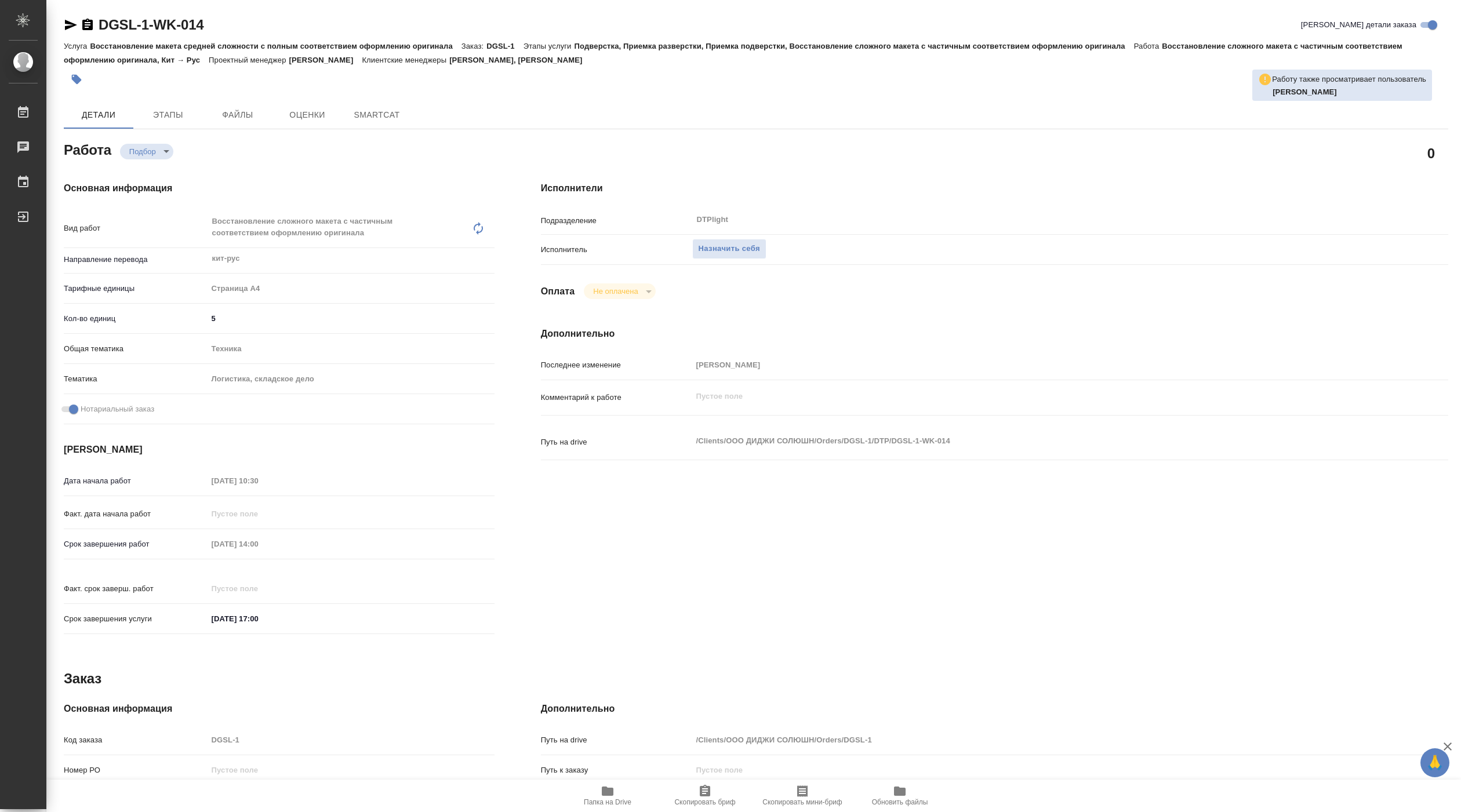
type textarea "x"
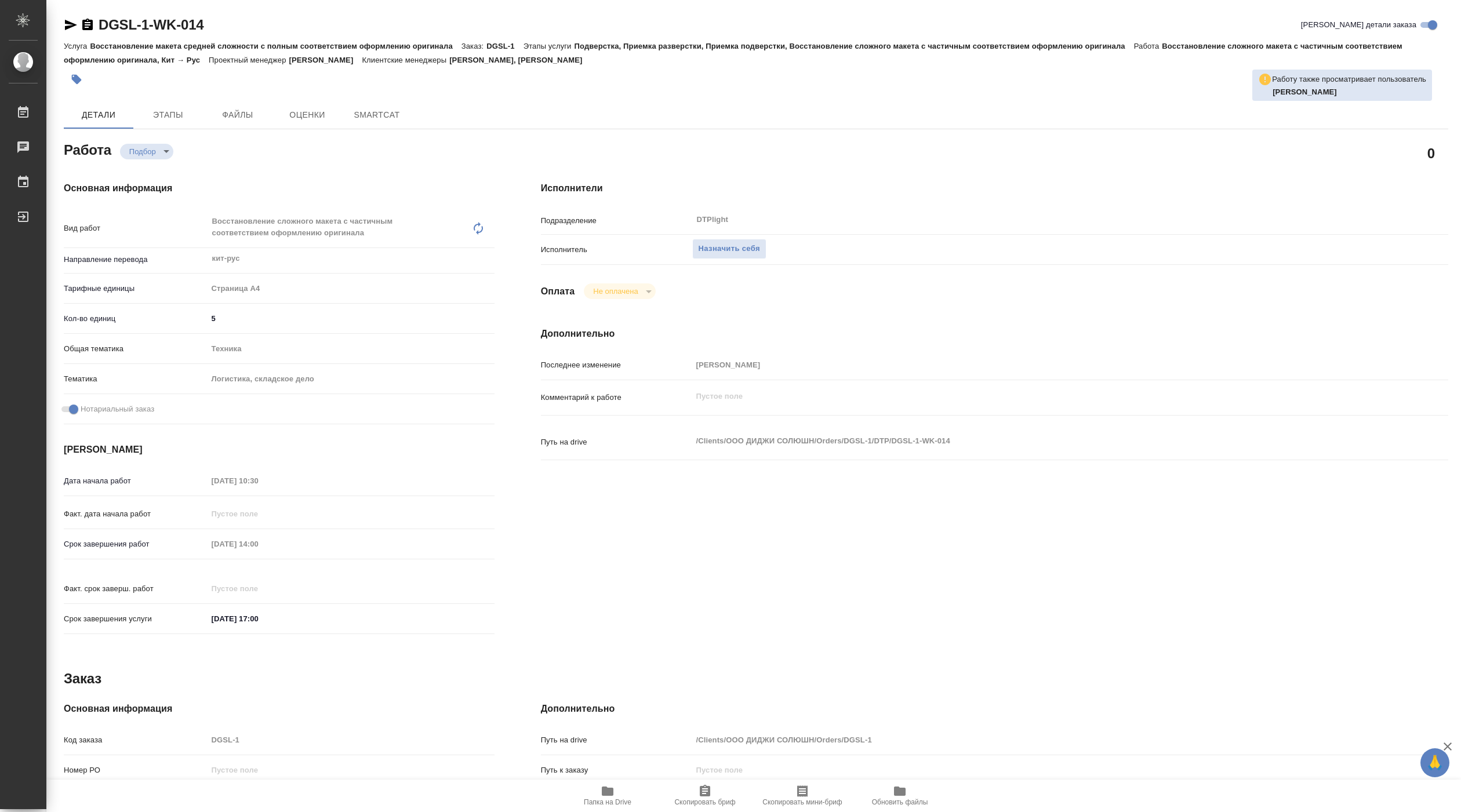
type textarea "x"
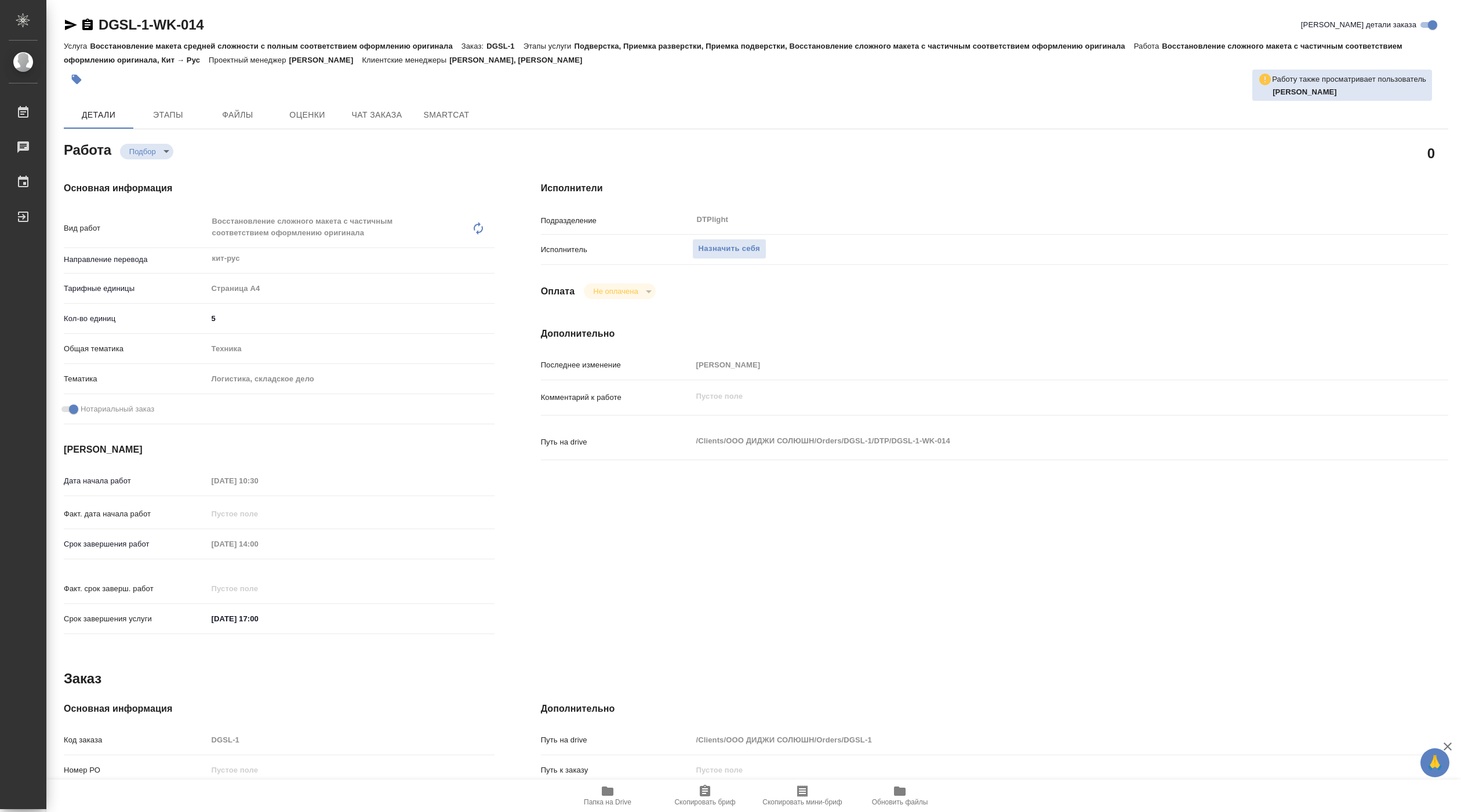
type textarea "x"
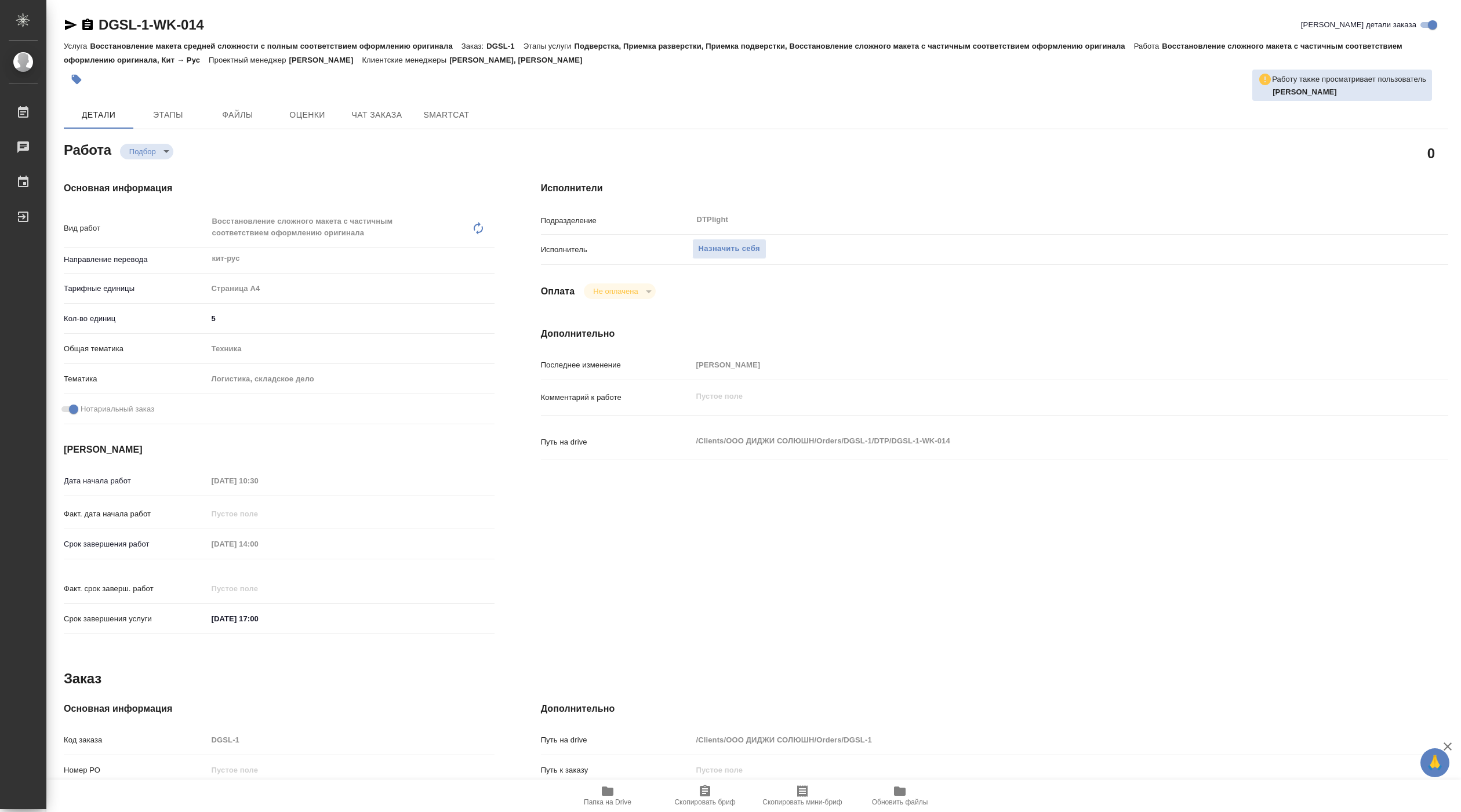
type textarea "x"
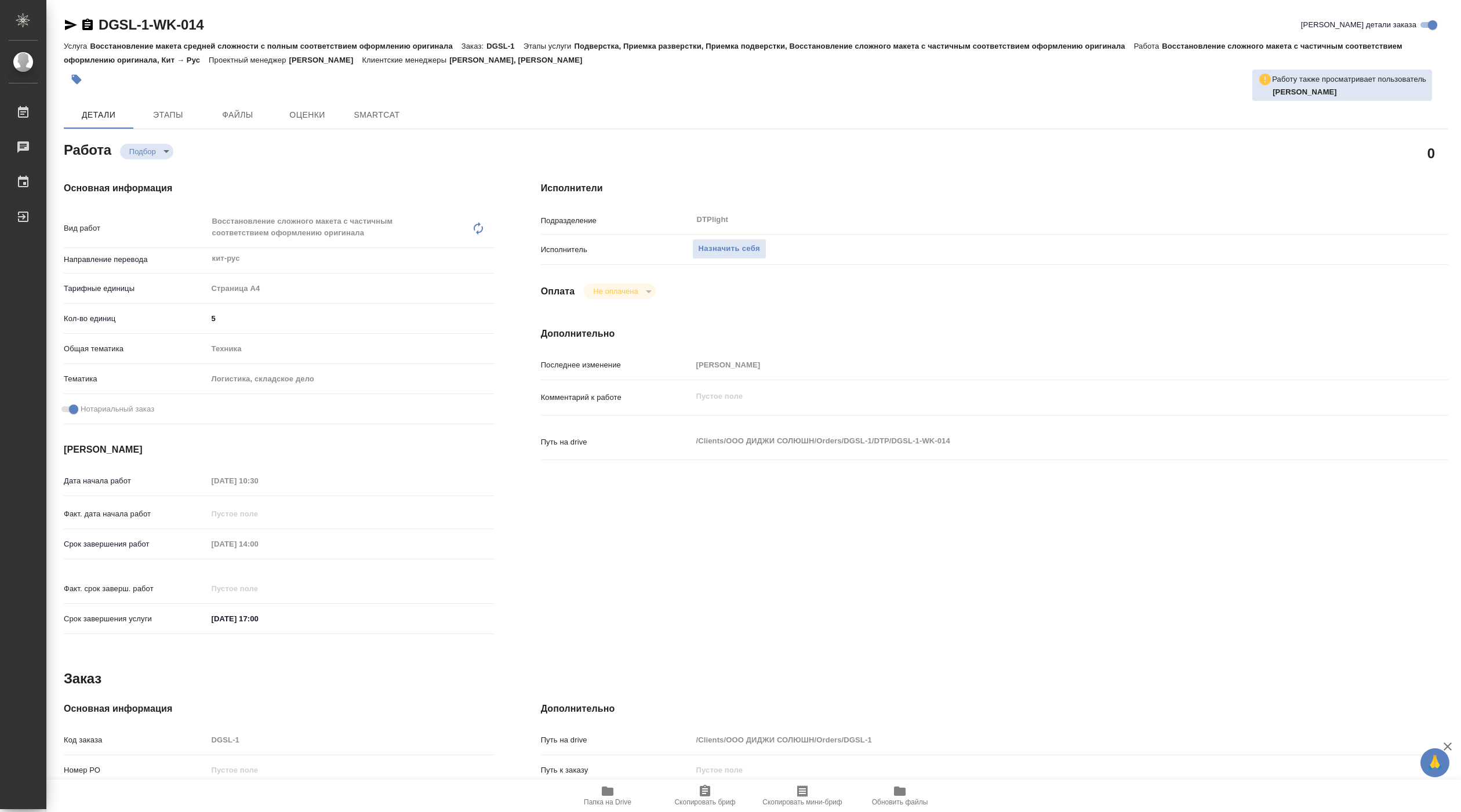
type textarea "x"
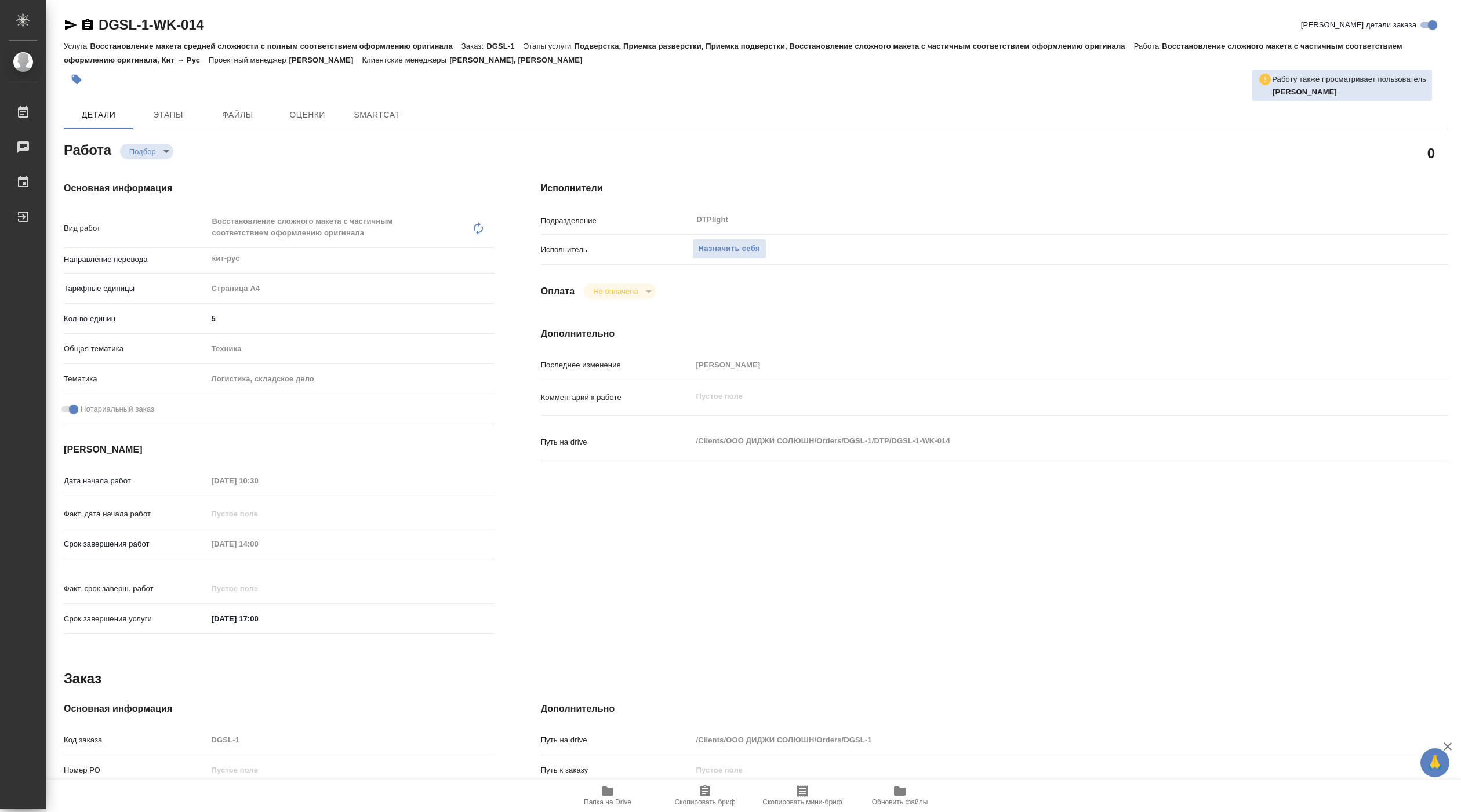
type textarea "x"
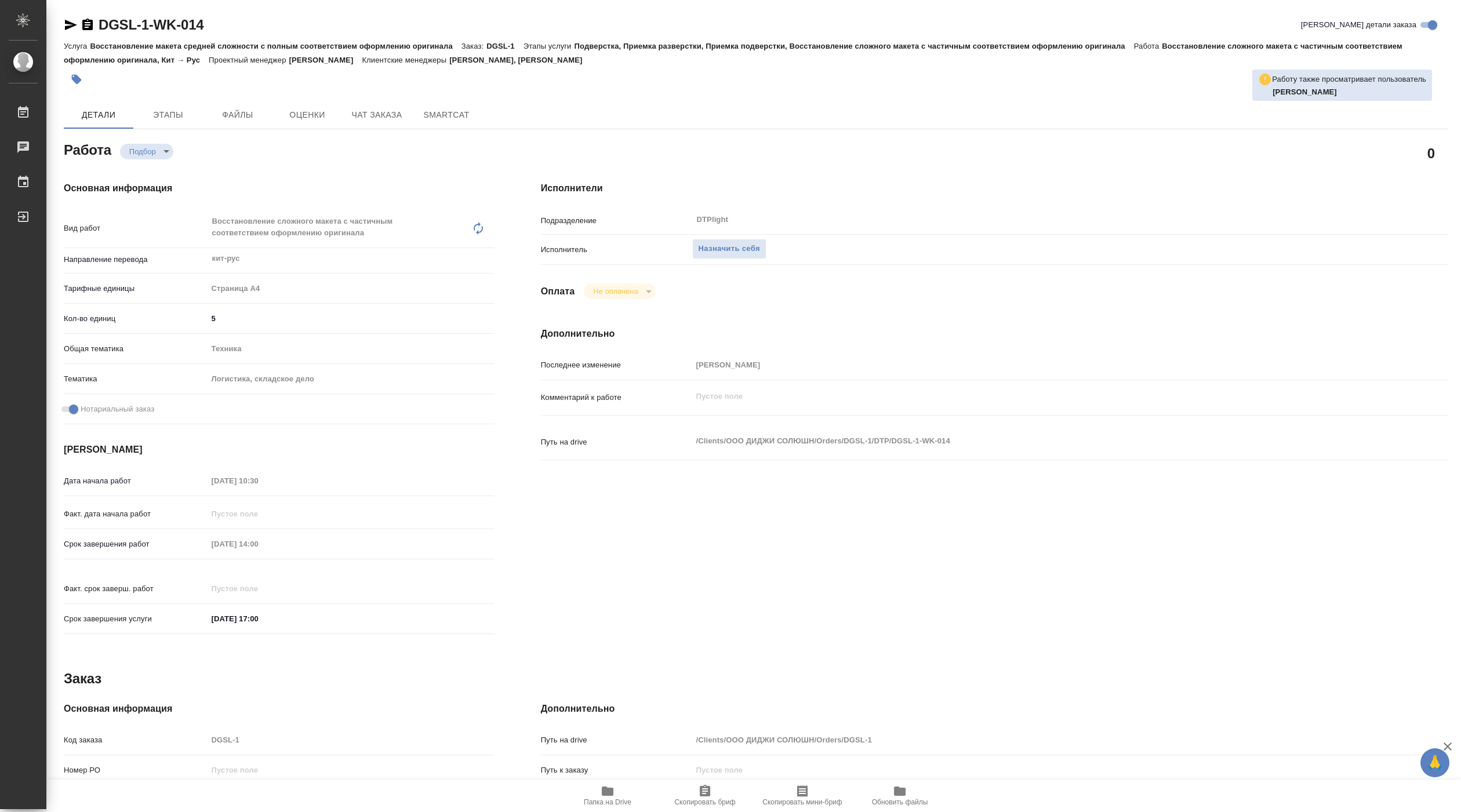
type textarea "x"
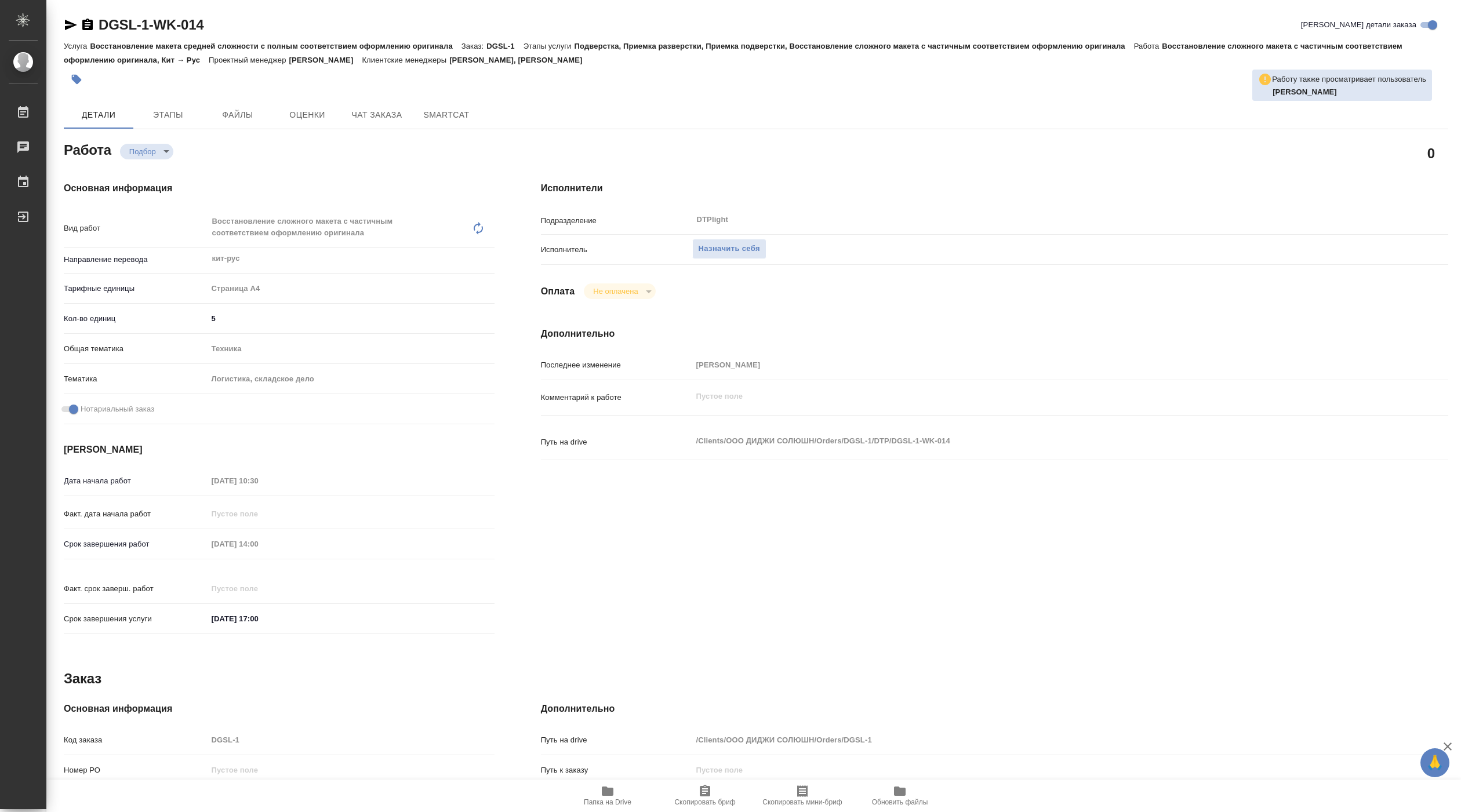
type textarea "x"
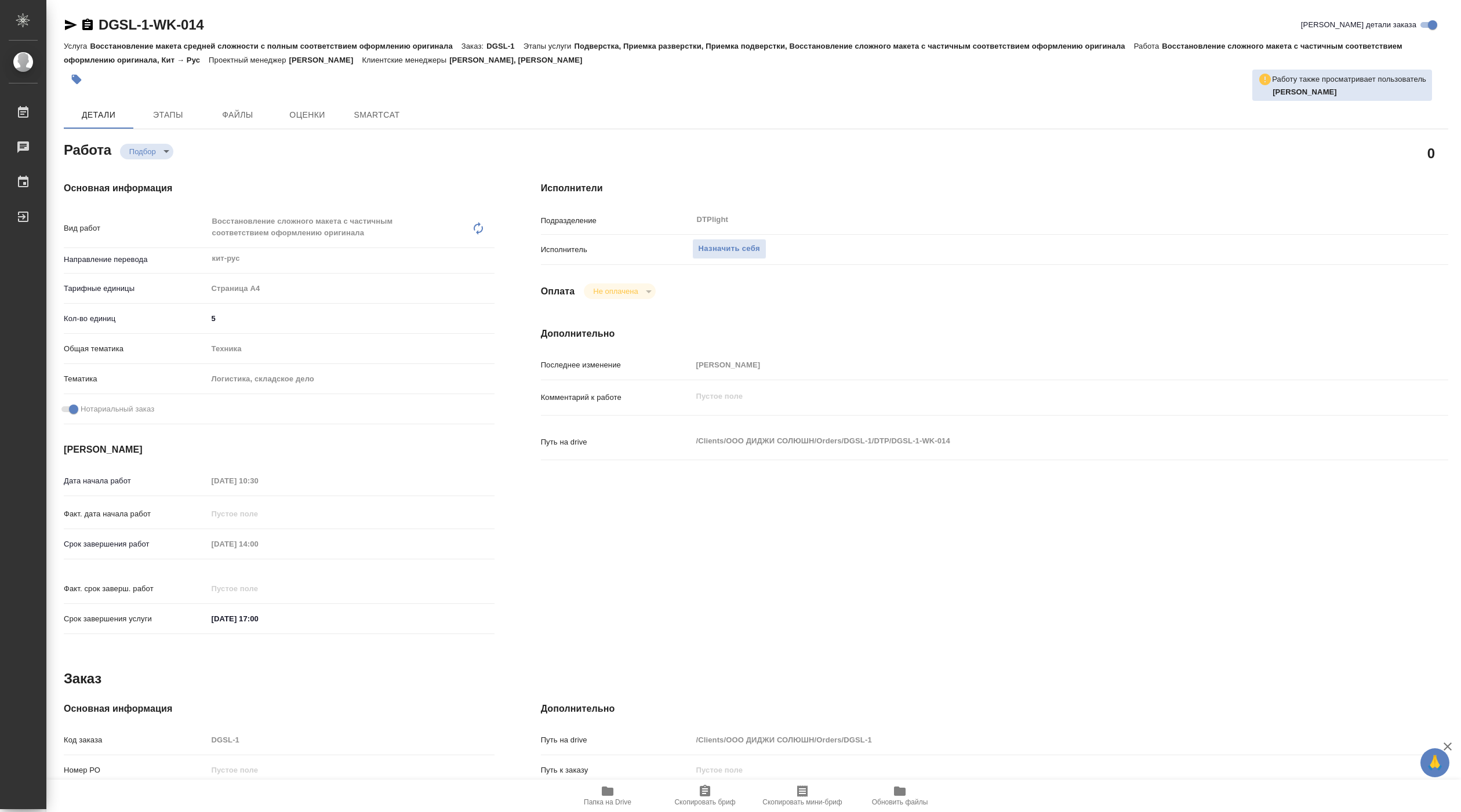
type textarea "x"
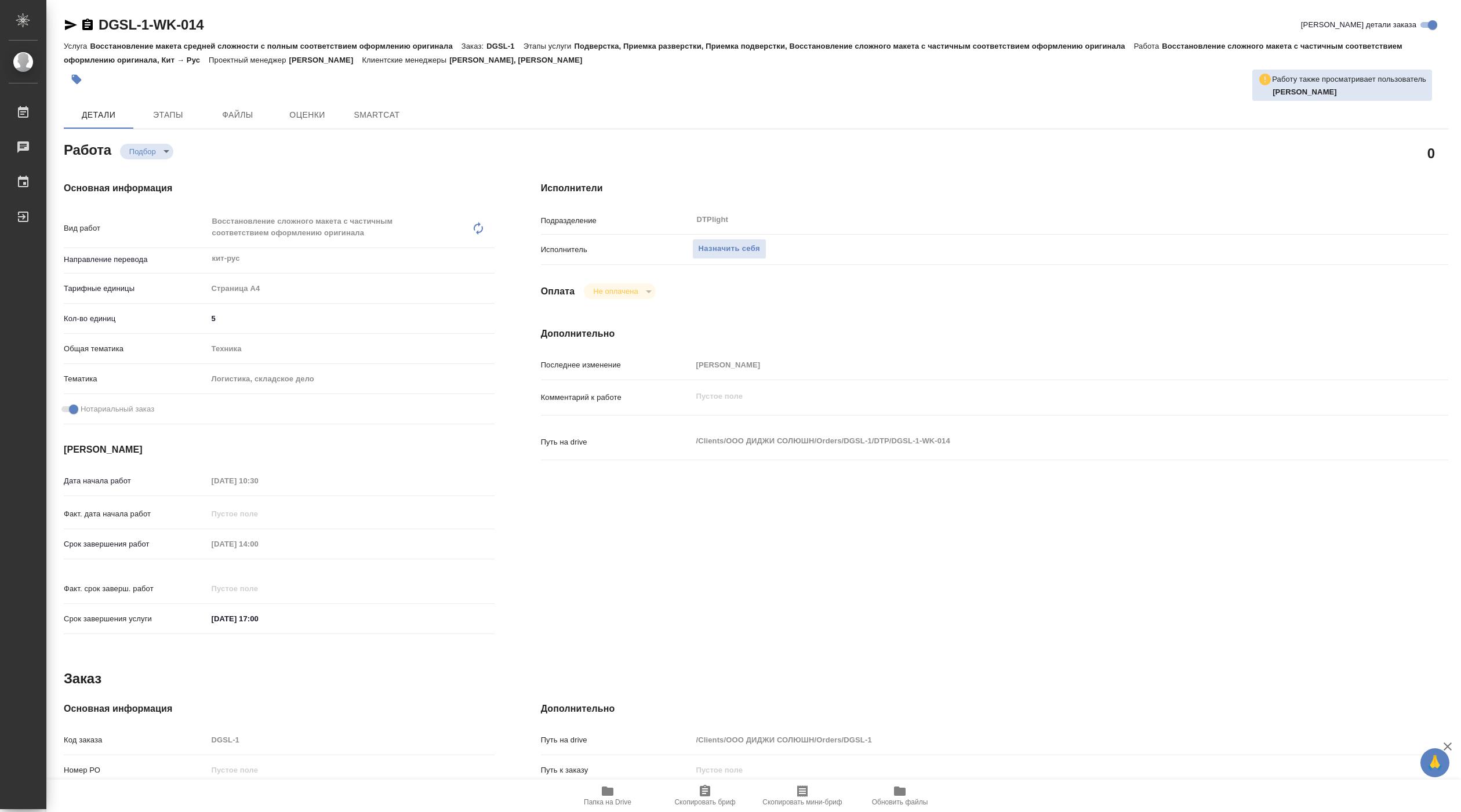
type textarea "x"
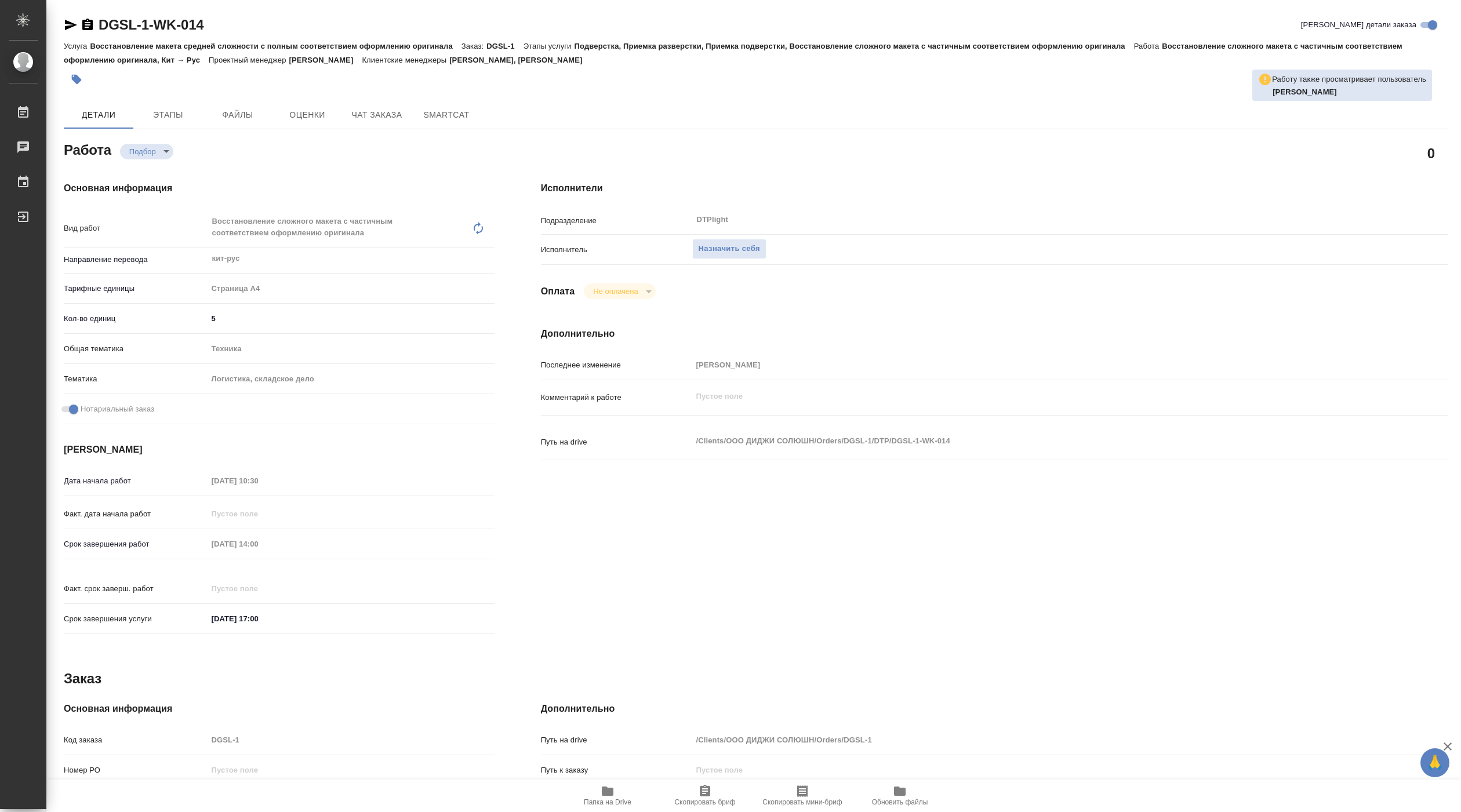
type textarea "x"
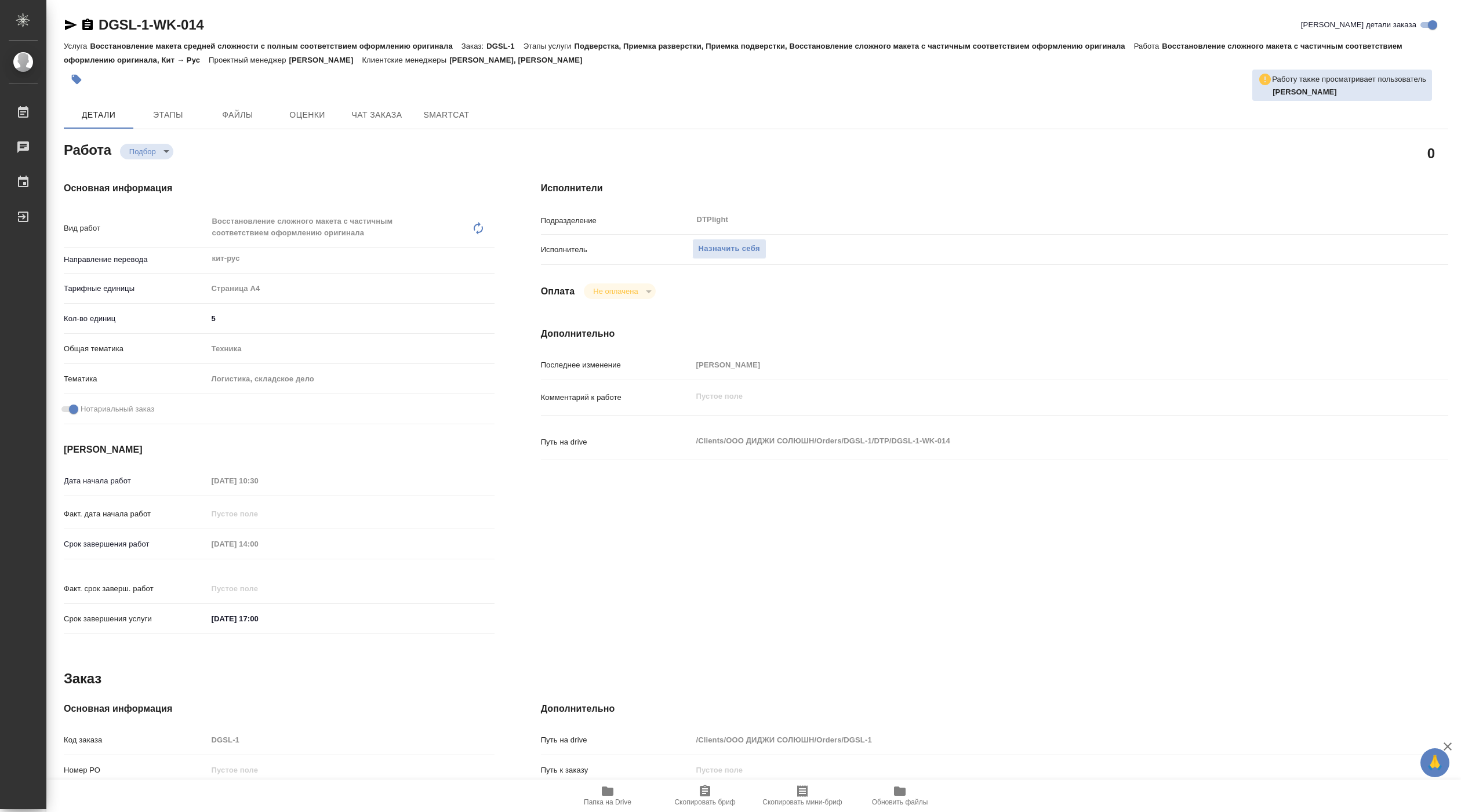
type textarea "x"
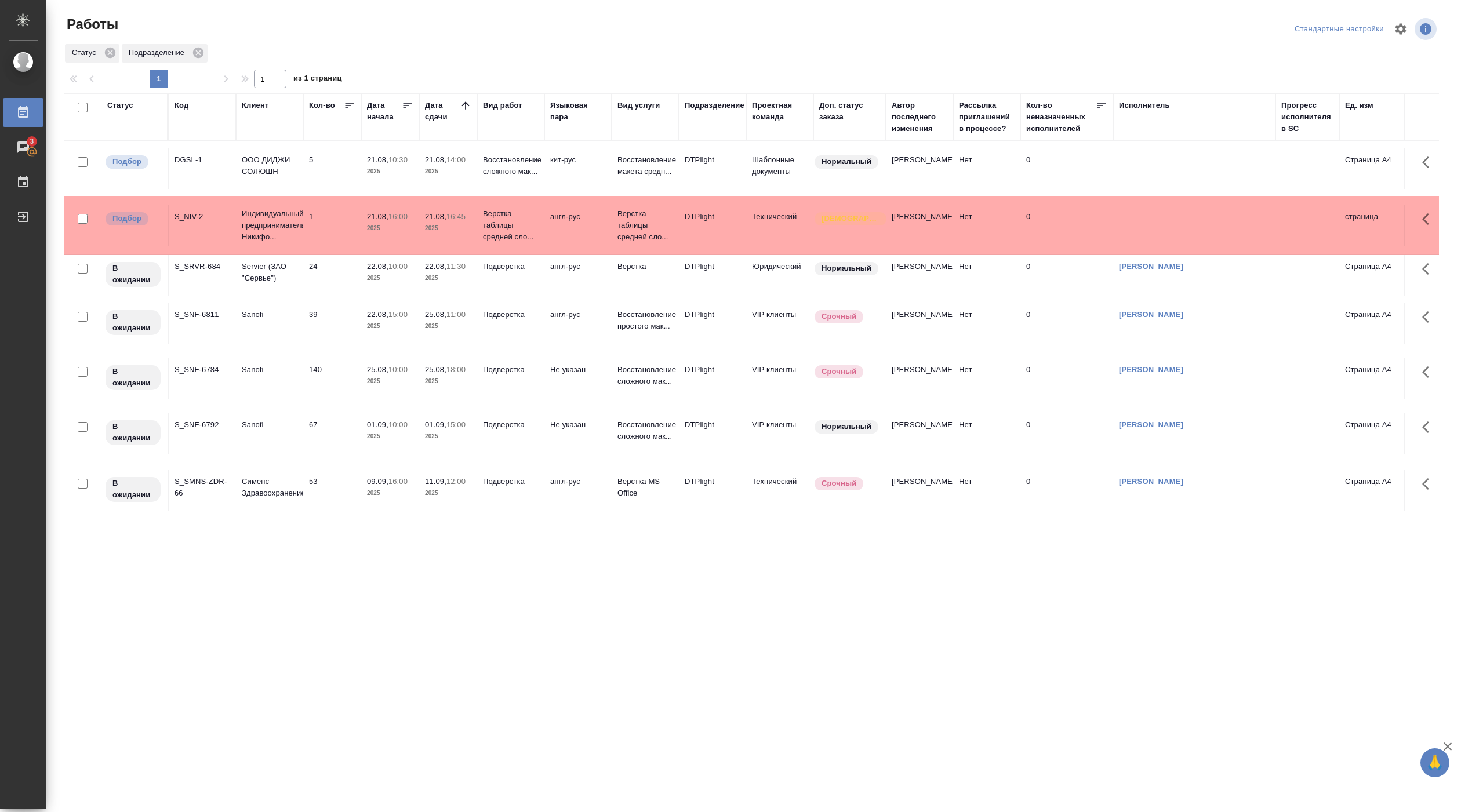
click at [363, 164] on td "21.08, 10:30 2025" at bounding box center [390, 169] width 58 height 41
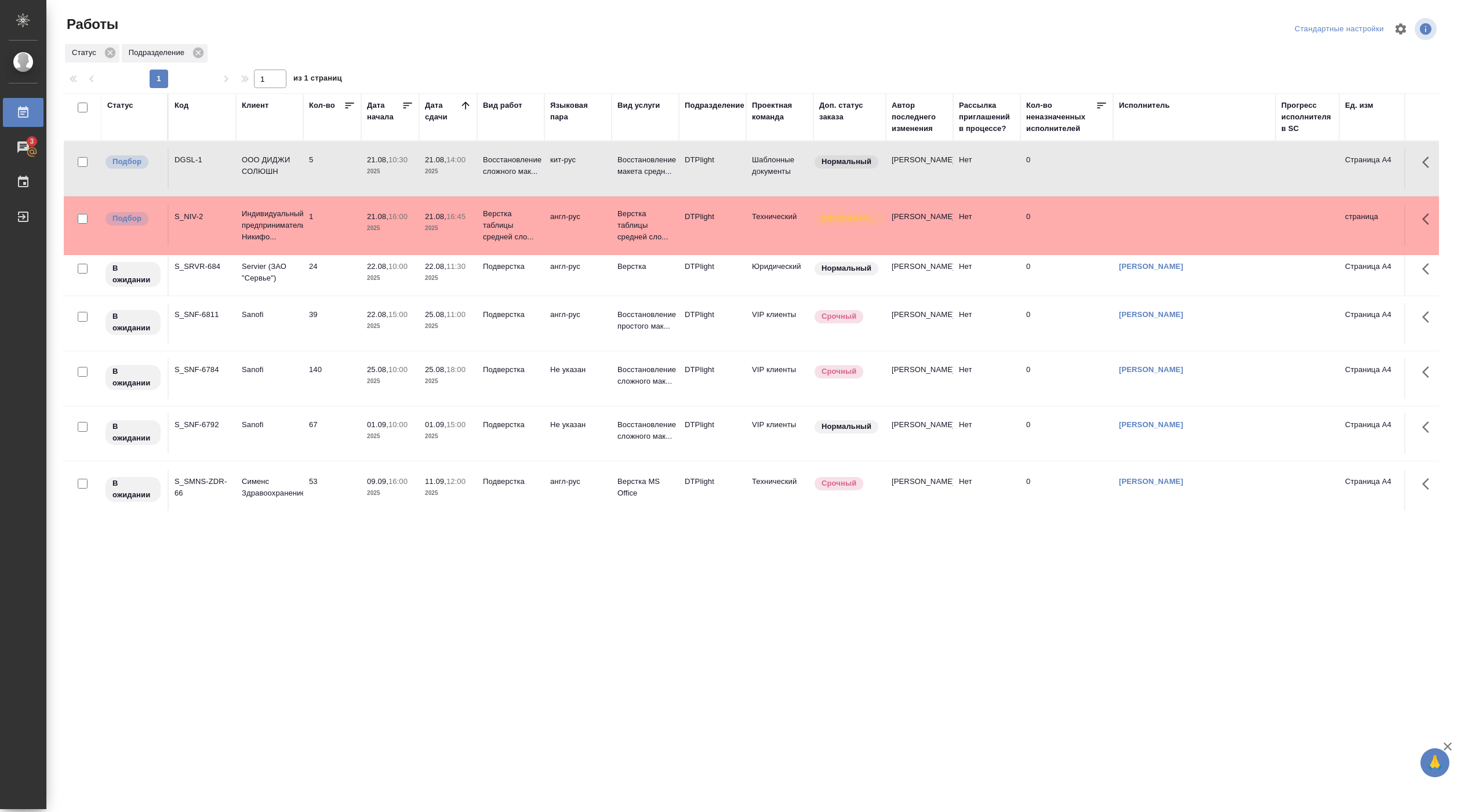
click at [363, 164] on td "21.08, 10:30 2025" at bounding box center [390, 169] width 58 height 41
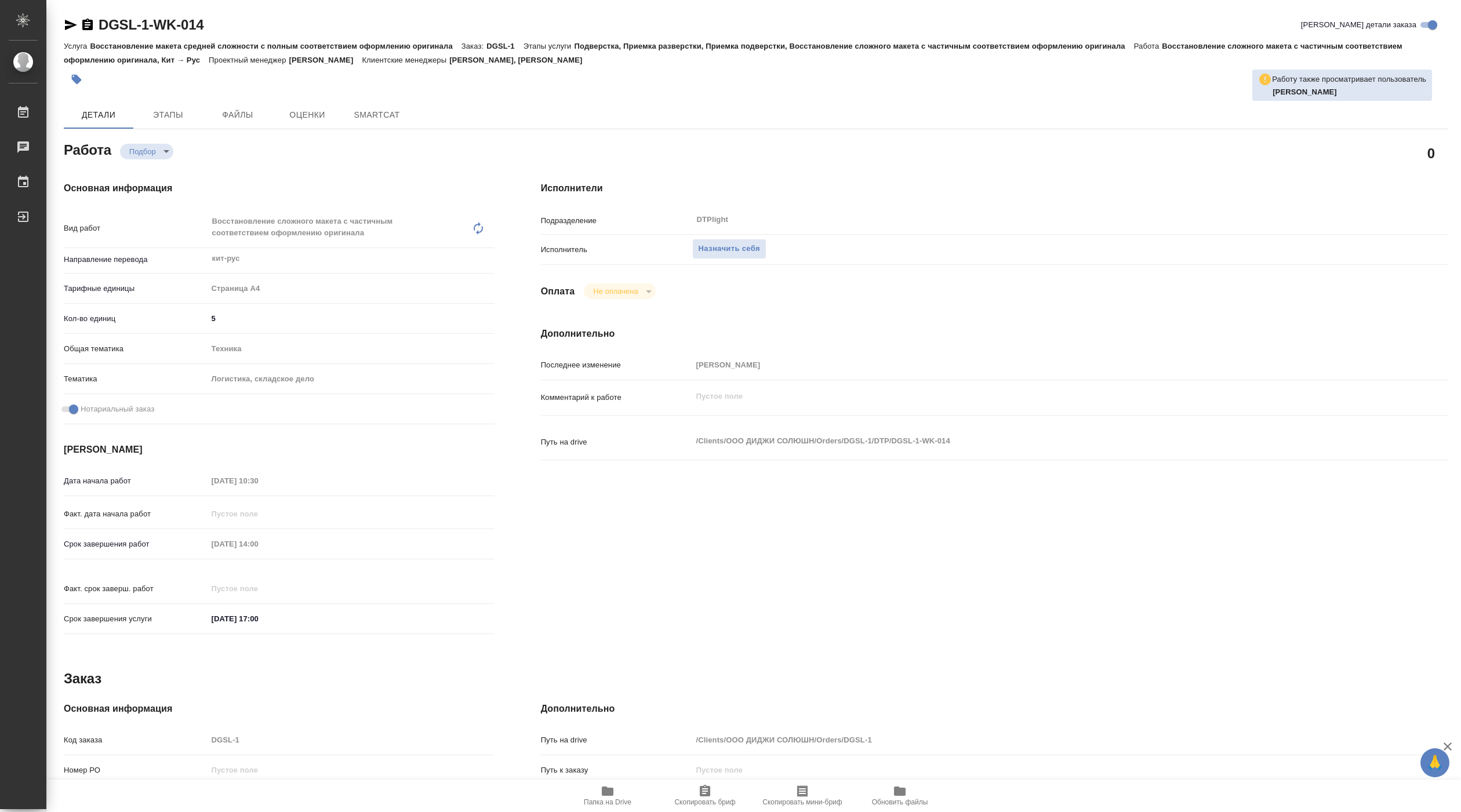
type textarea "x"
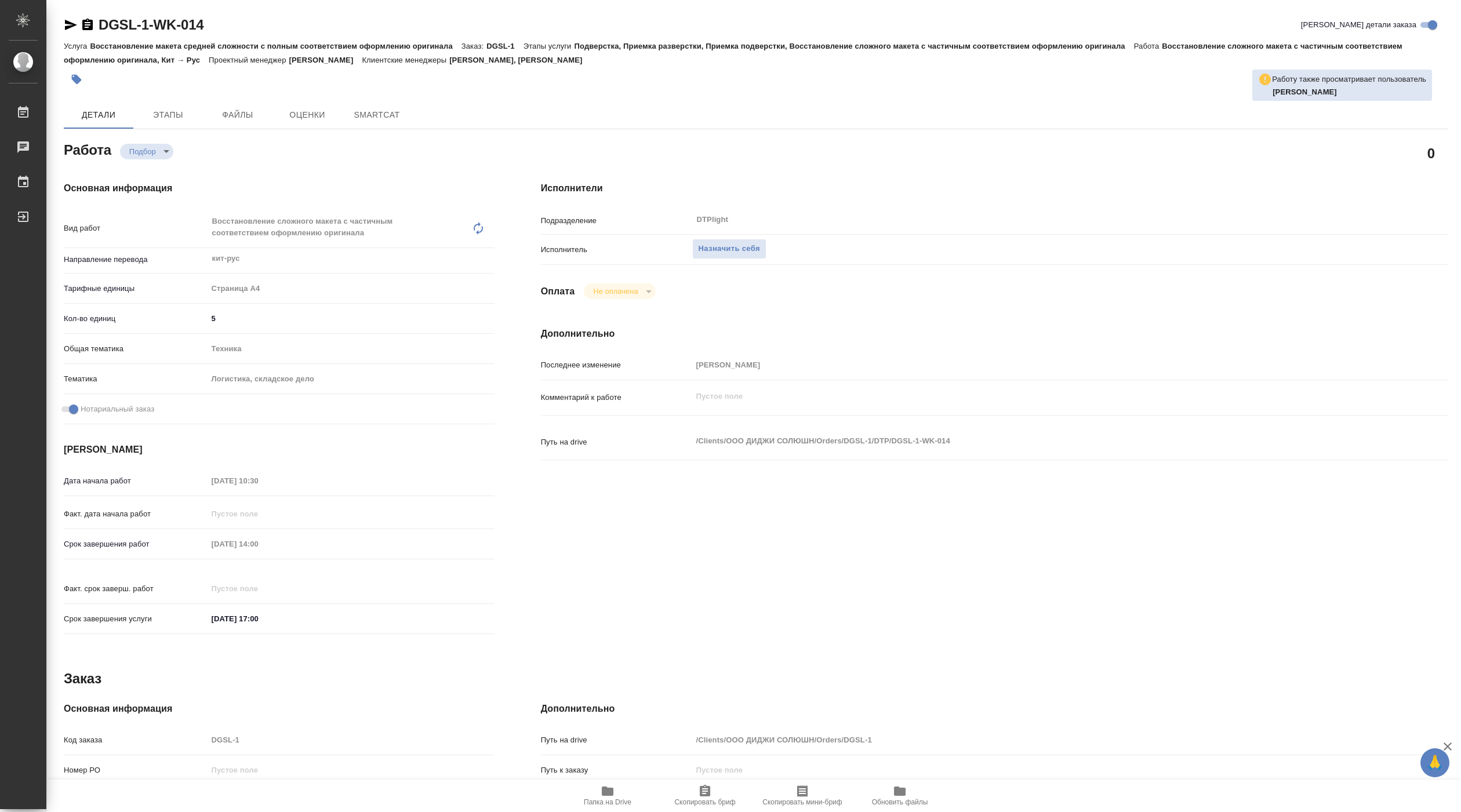
type textarea "x"
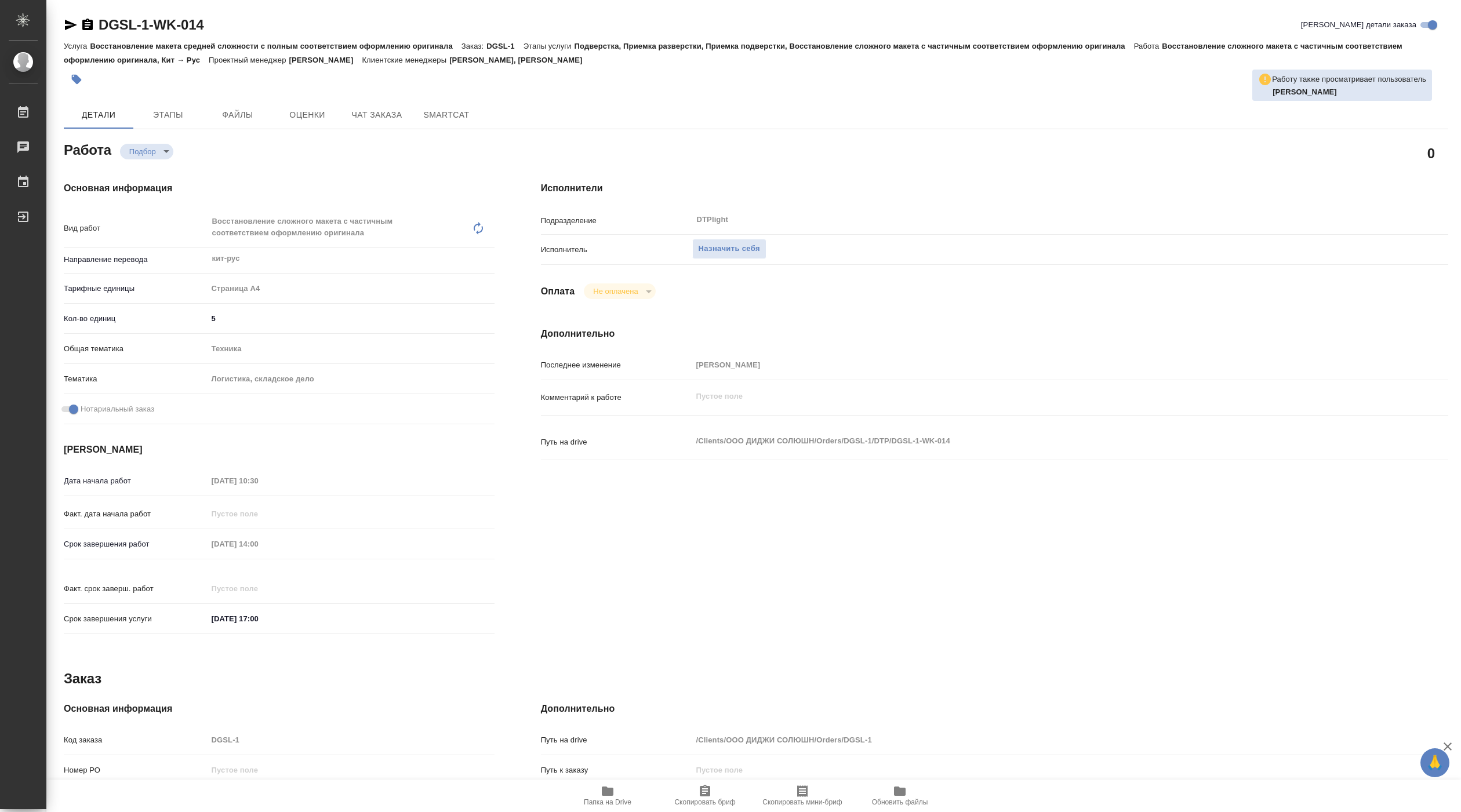
type textarea "x"
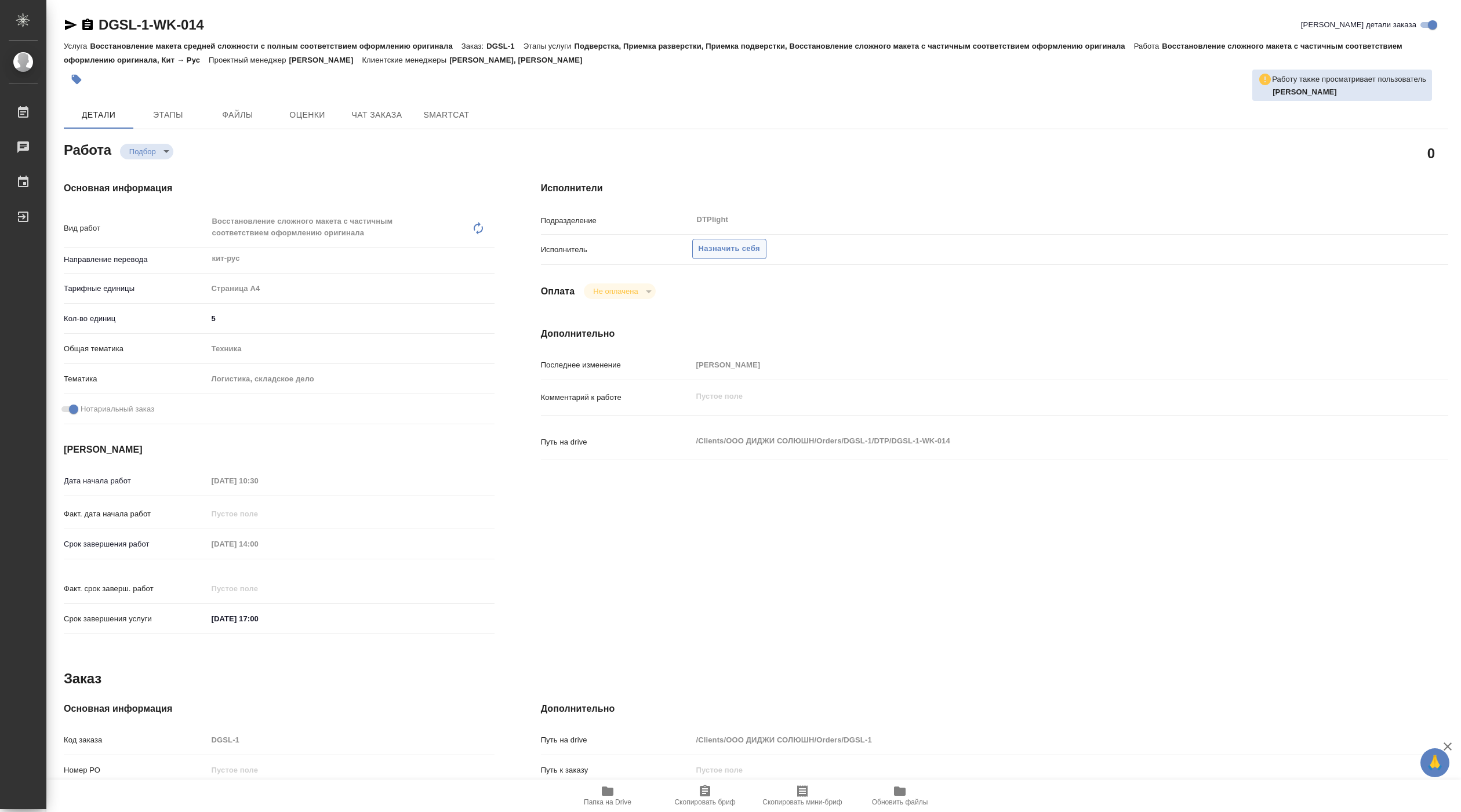
click at [734, 252] on span "Назначить себя" at bounding box center [729, 248] width 61 height 13
type textarea "x"
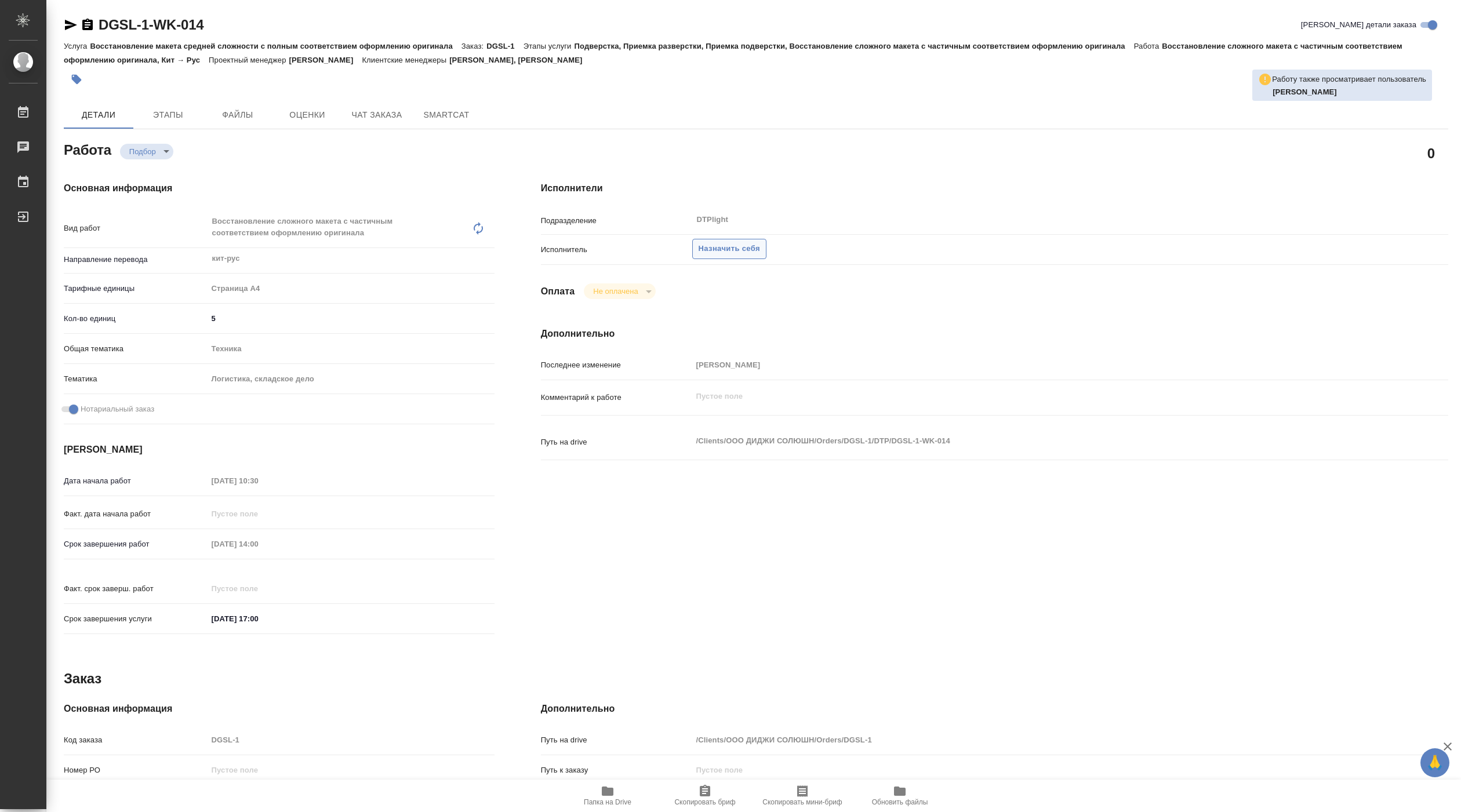
type textarea "x"
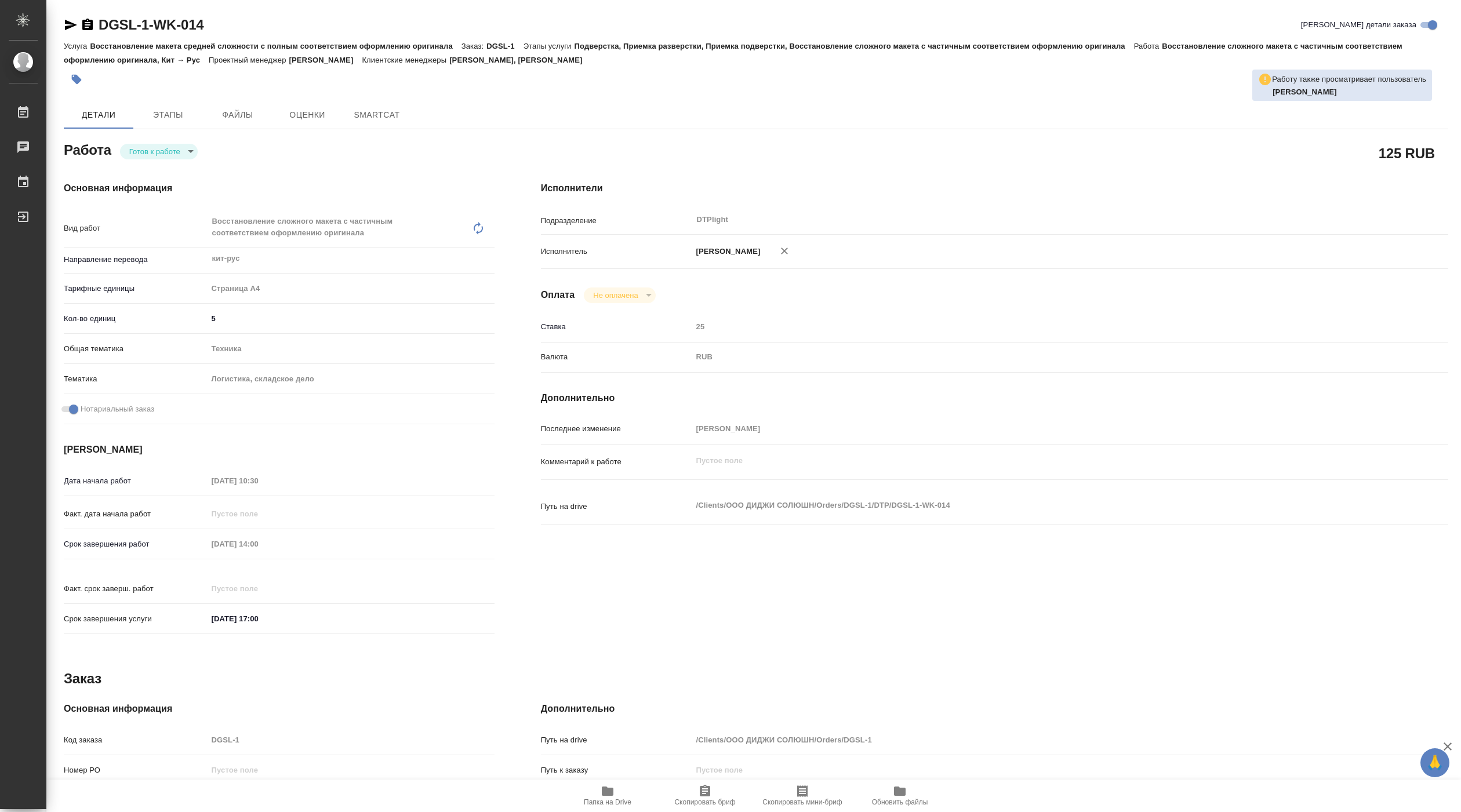
type textarea "x"
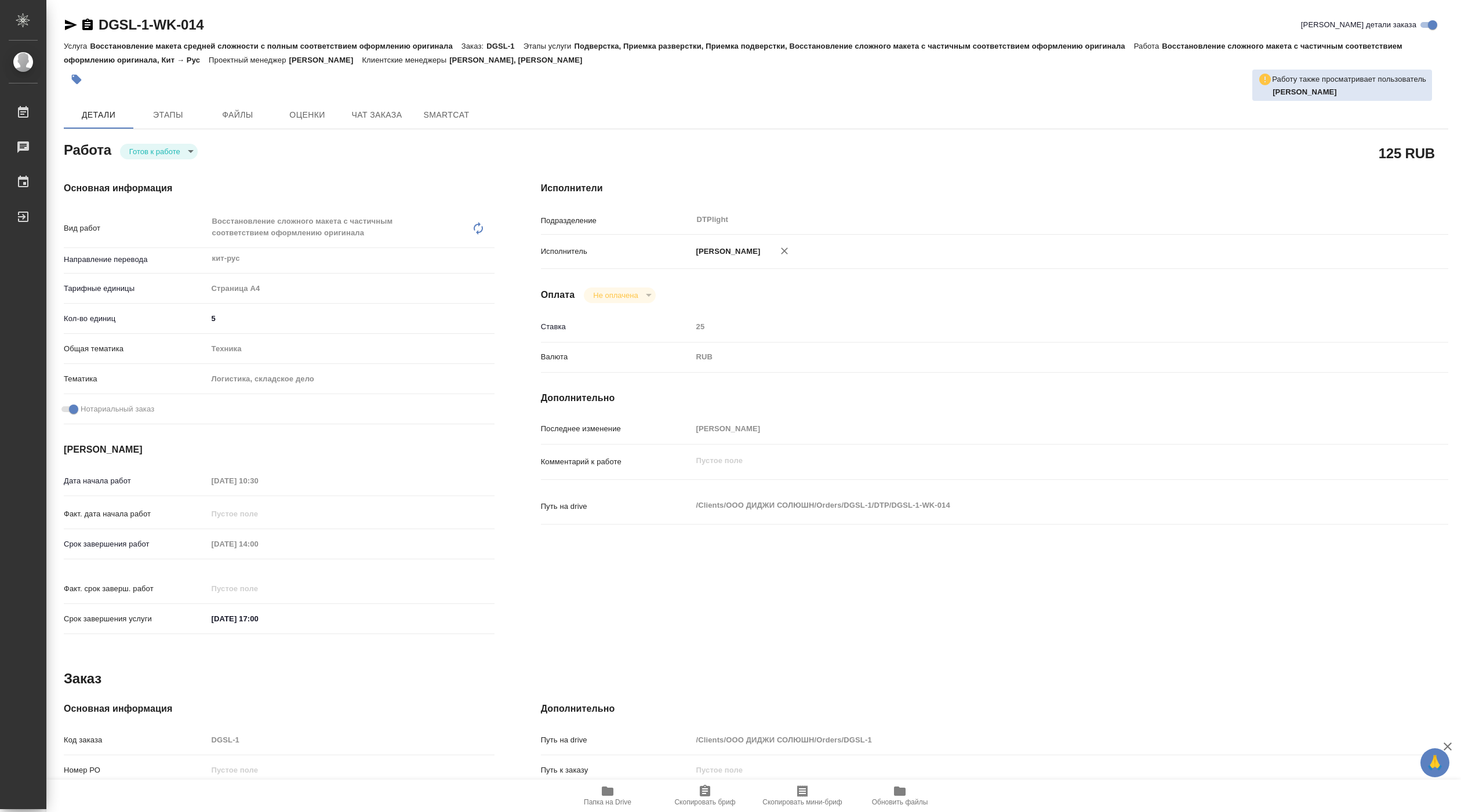
type textarea "x"
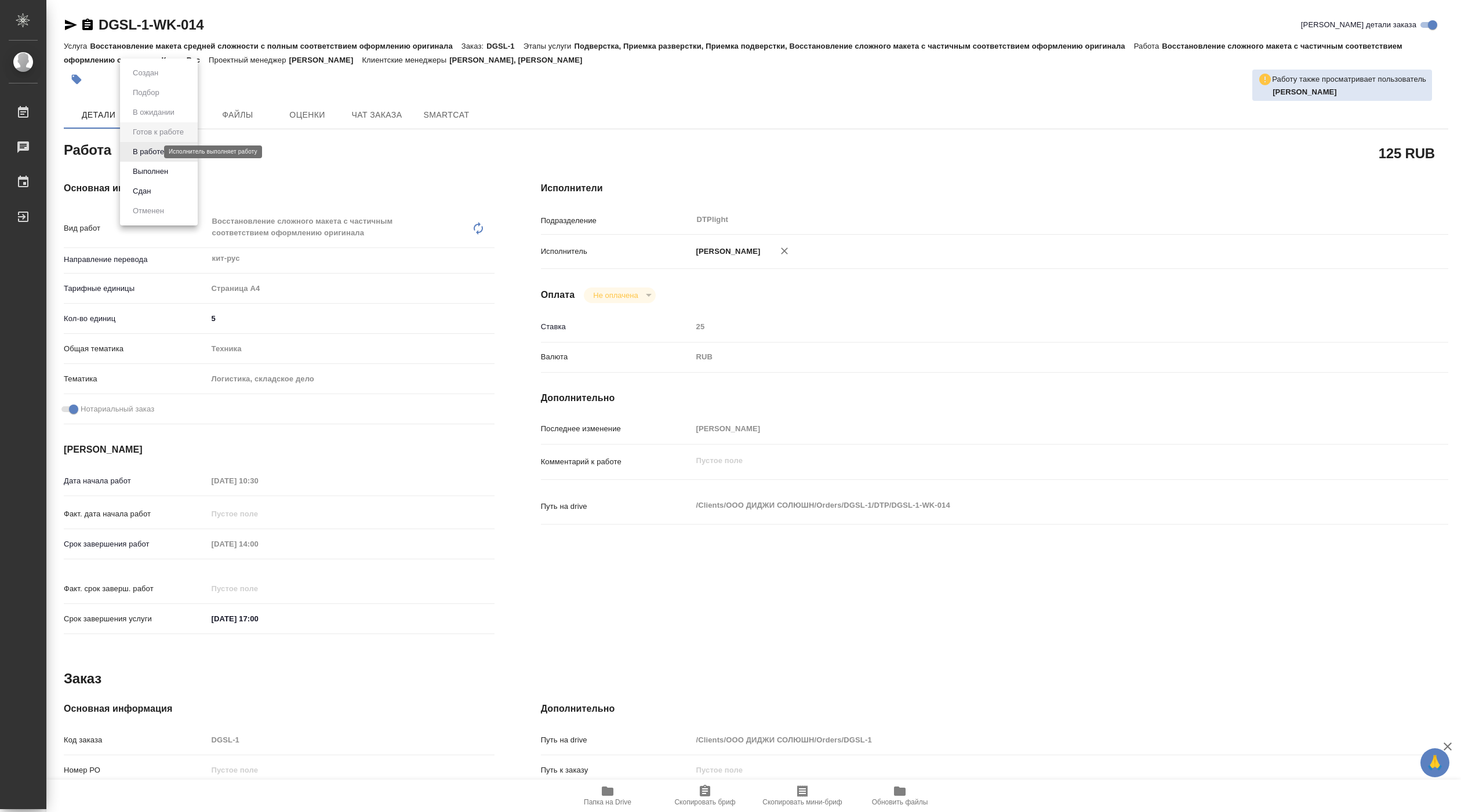
click at [150, 150] on body "🙏 .cls-1 fill:#fff; AWATERA [PERSON_NAME] Работы Чаты График Выйти DGSL-1-WK-01…" at bounding box center [730, 406] width 1461 height 812
type textarea "x"
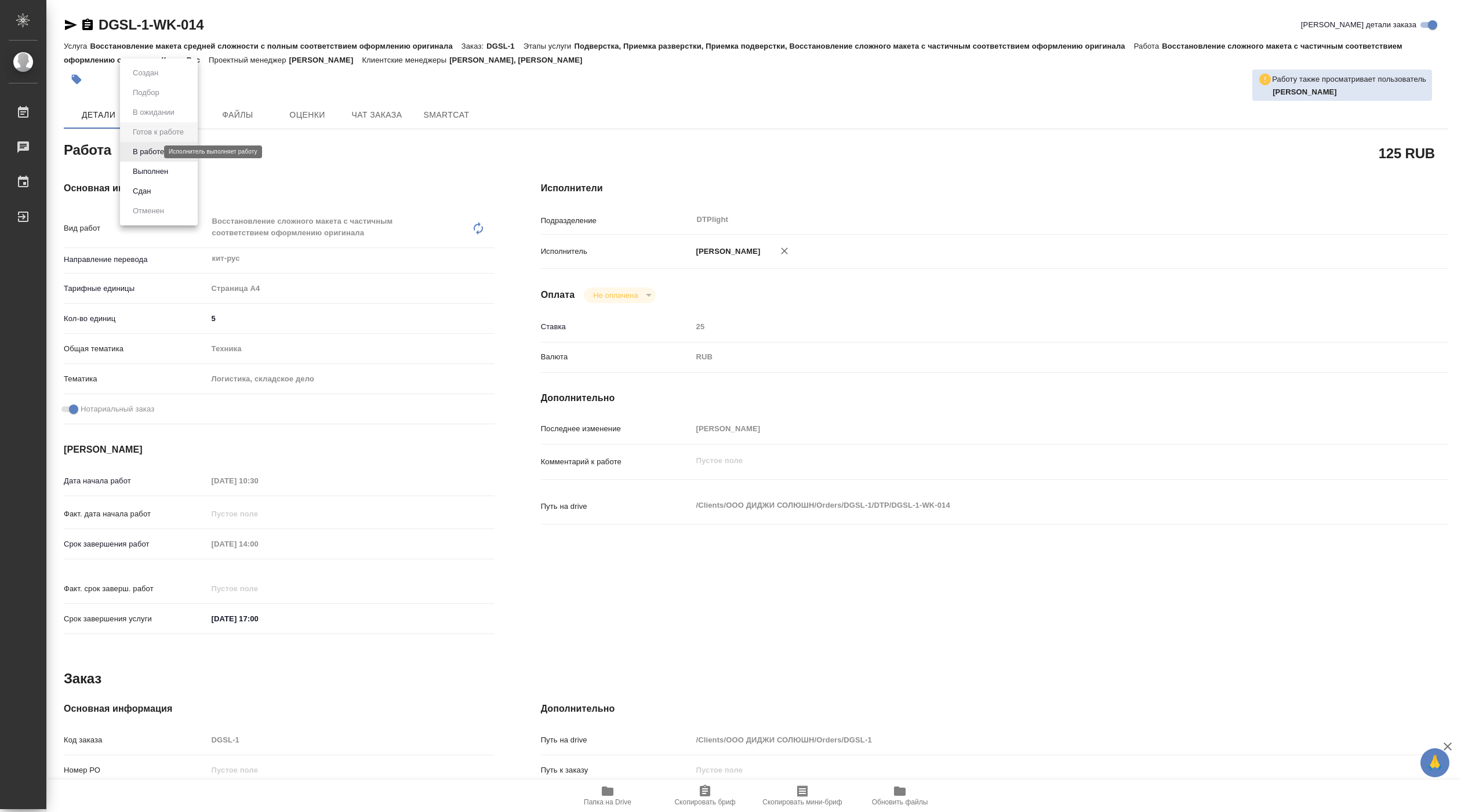
type textarea "x"
click at [150, 150] on button "В работе" at bounding box center [149, 151] width 39 height 13
type textarea "x"
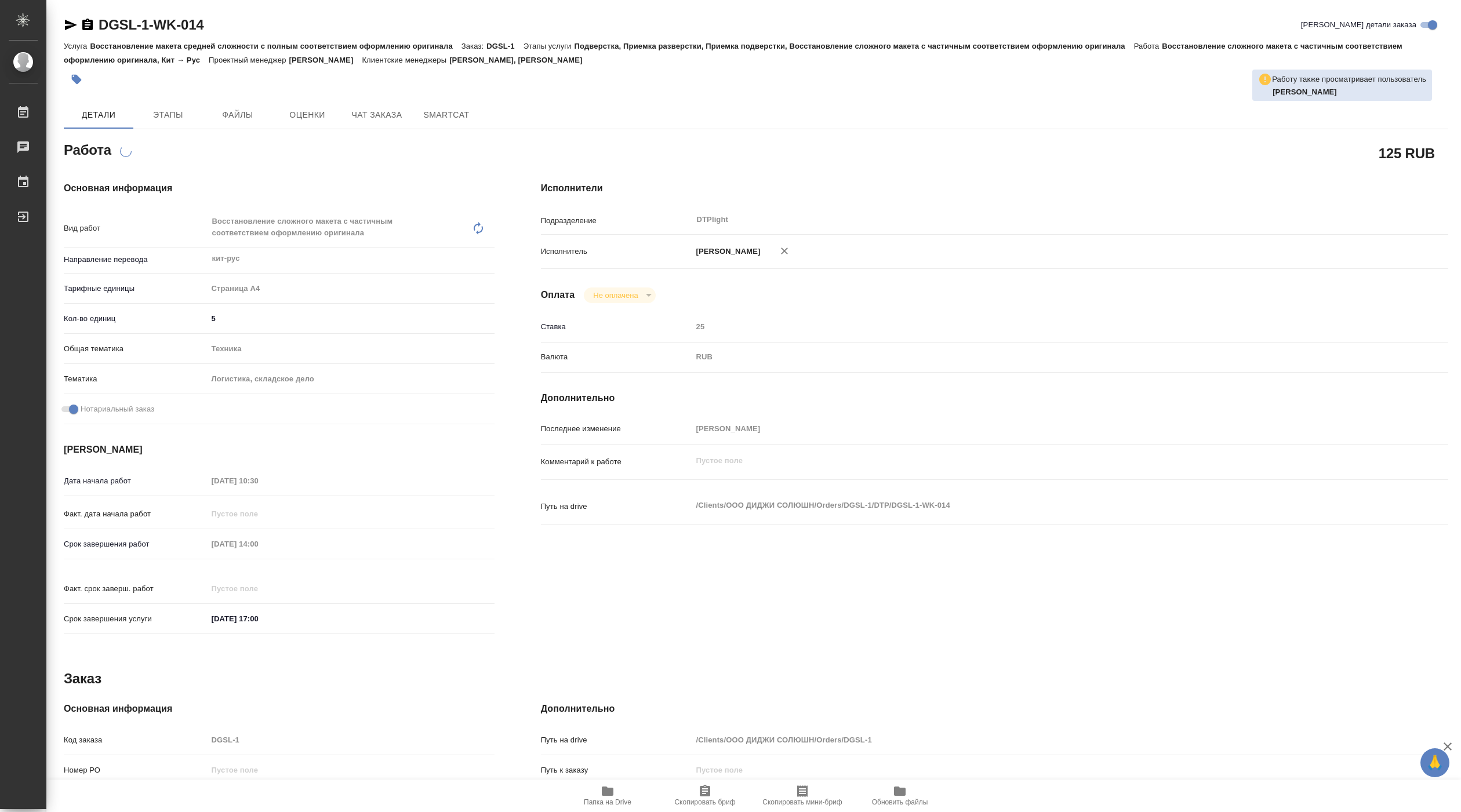
type textarea "x"
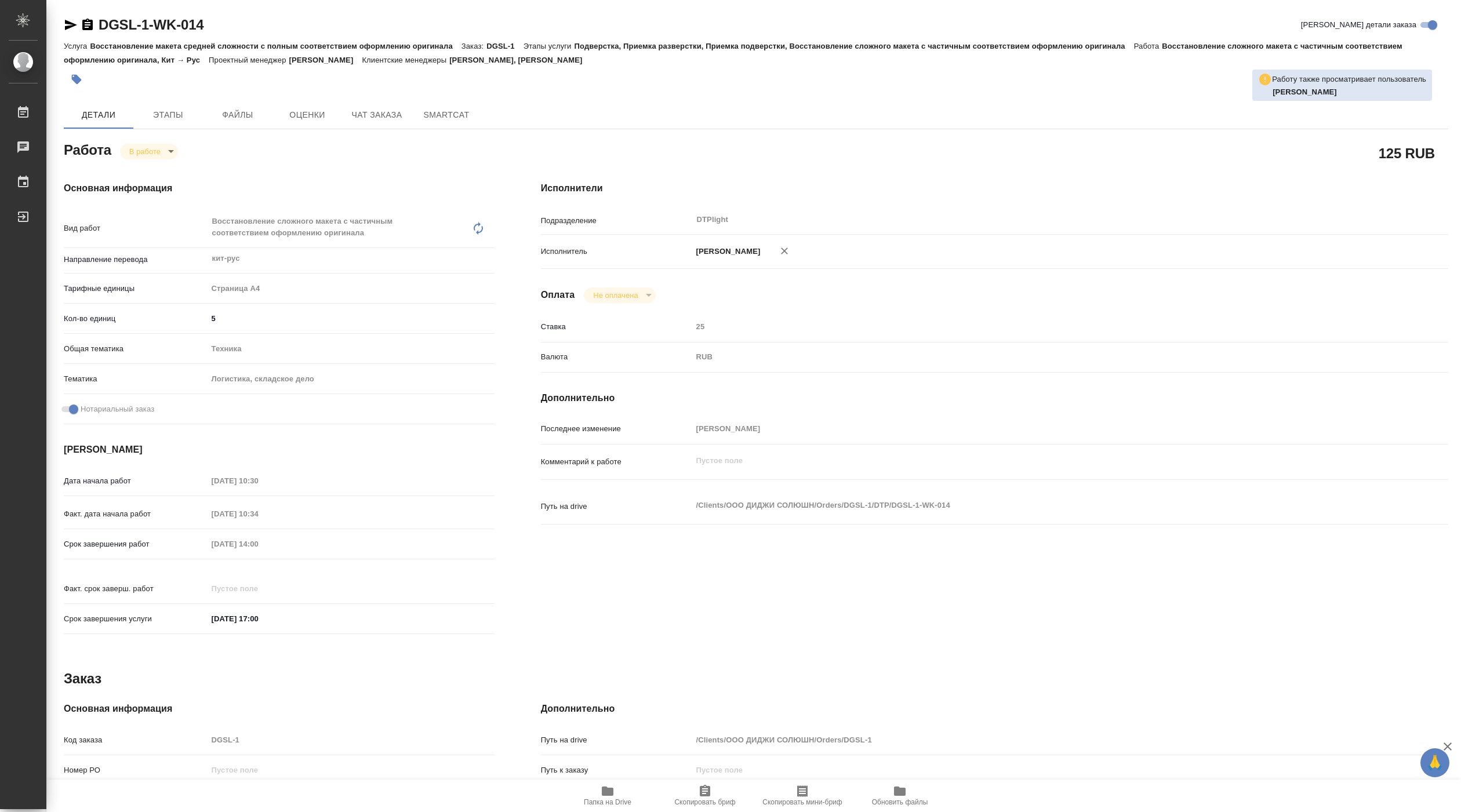
type textarea "x"
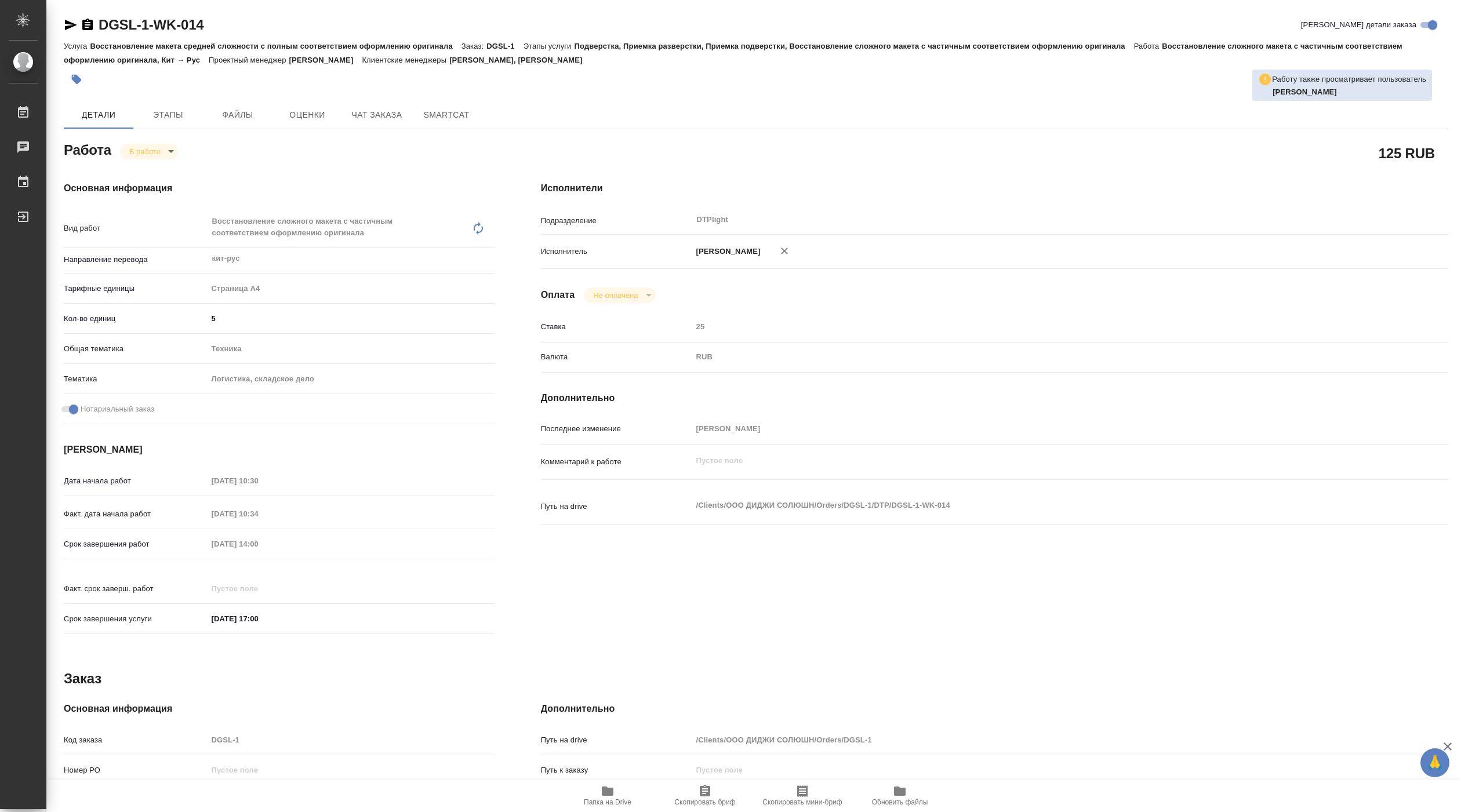
type textarea "x"
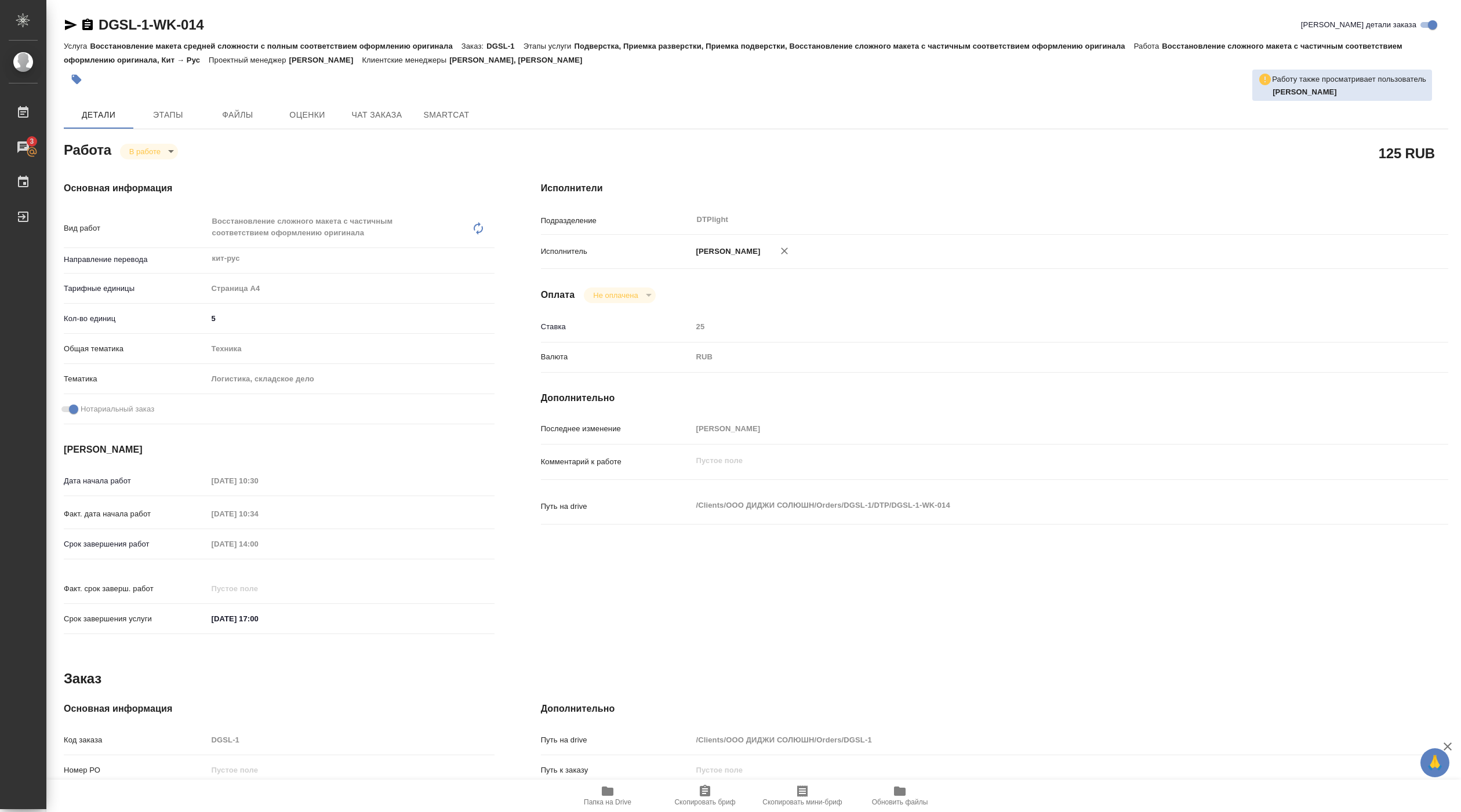
type textarea "x"
click at [611, 795] on icon "button" at bounding box center [607, 791] width 12 height 9
